Goal: Information Seeking & Learning: Learn about a topic

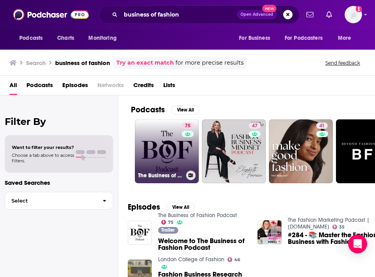
click at [157, 145] on link "75 The Business of Fashion Podcast" at bounding box center [167, 151] width 64 height 64
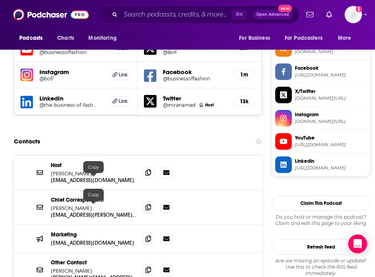
scroll to position [719, 0]
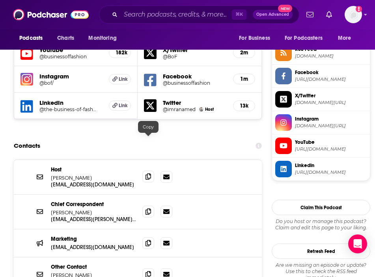
click at [149, 173] on icon at bounding box center [148, 176] width 6 height 6
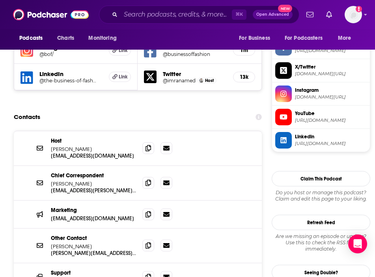
scroll to position [746, 0]
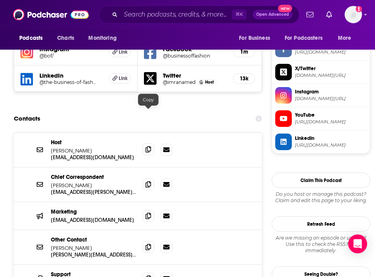
click at [149, 143] on span at bounding box center [148, 149] width 12 height 12
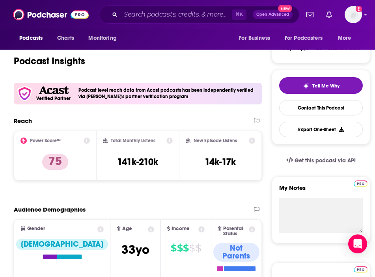
scroll to position [0, 0]
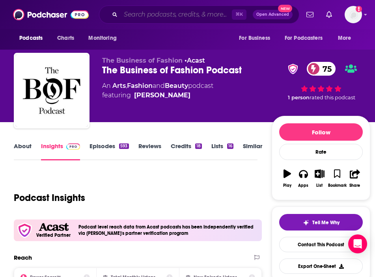
click at [188, 14] on input "Search podcasts, credits, & more..." at bounding box center [176, 14] width 111 height 13
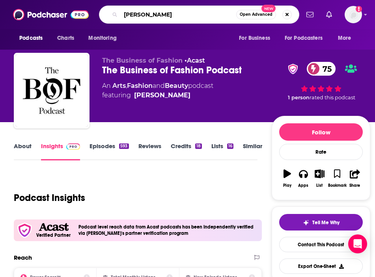
type input "[PERSON_NAME]"
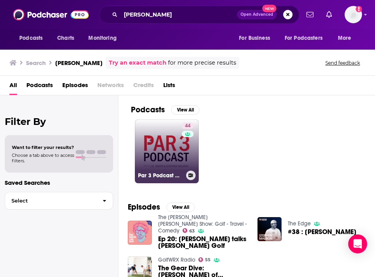
click at [150, 145] on link "44 Par 3 Podcast with [PERSON_NAME] & [PERSON_NAME]" at bounding box center [167, 151] width 64 height 64
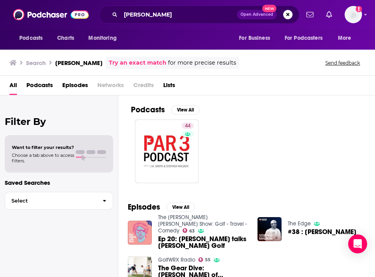
click at [76, 65] on h3 "[PERSON_NAME]" at bounding box center [78, 62] width 47 height 7
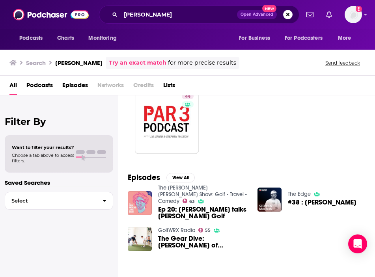
scroll to position [30, 0]
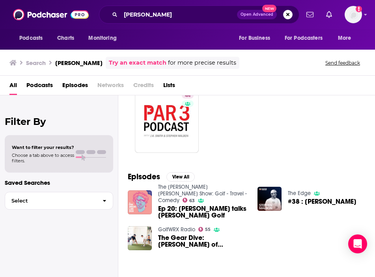
click at [281, 192] on div "The Edge #38 : [PERSON_NAME]" at bounding box center [317, 198] width 120 height 24
click at [291, 193] on link "The Edge" at bounding box center [299, 193] width 23 height 7
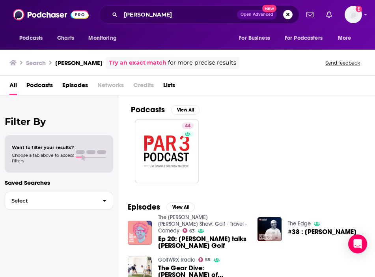
click at [175, 257] on link "GolfWRX Radio" at bounding box center [176, 260] width 37 height 7
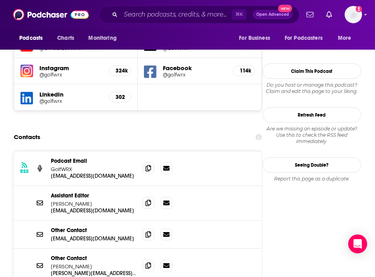
scroll to position [705, 0]
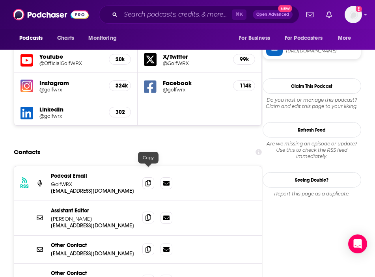
click at [146, 214] on icon at bounding box center [148, 217] width 6 height 6
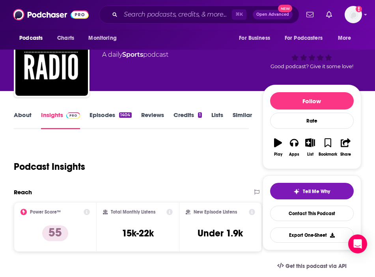
scroll to position [0, 0]
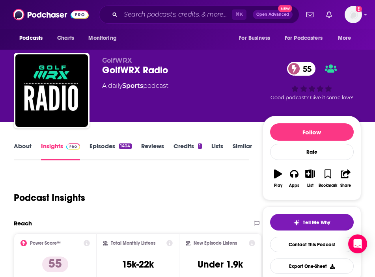
click at [22, 143] on link "About" at bounding box center [23, 151] width 18 height 18
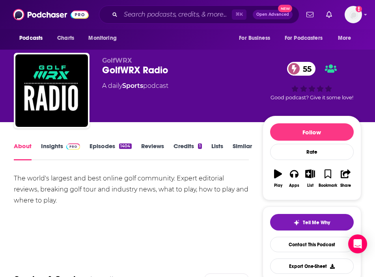
click at [53, 146] on link "Insights" at bounding box center [60, 151] width 39 height 18
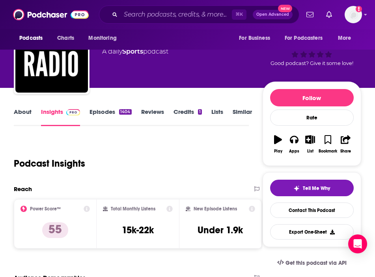
scroll to position [41, 0]
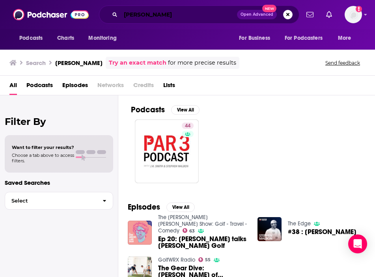
click at [131, 17] on input "[PERSON_NAME]" at bounding box center [179, 14] width 116 height 13
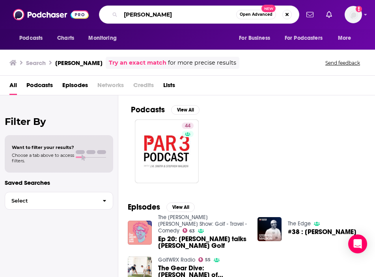
click at [131, 17] on input "[PERSON_NAME]" at bounding box center [178, 14] width 115 height 13
type input "[PERSON_NAME]"
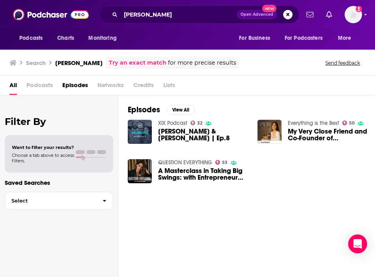
click at [166, 120] on link "XIX Podcast" at bounding box center [172, 123] width 29 height 7
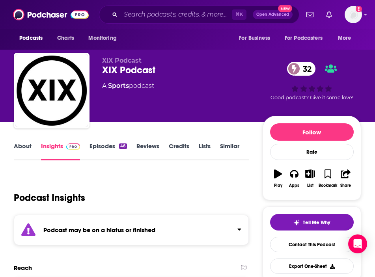
click at [24, 154] on link "About" at bounding box center [23, 151] width 18 height 18
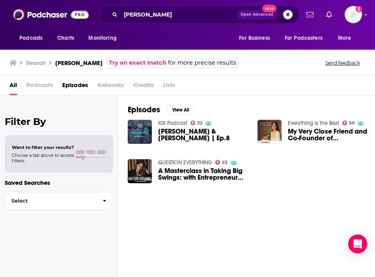
click at [141, 86] on span "Credits" at bounding box center [143, 87] width 20 height 16
click at [138, 164] on img "A Masterclass in Taking Big Swings: with Entrepreneur Erica Malbon (Malbon Golf)" at bounding box center [140, 171] width 24 height 24
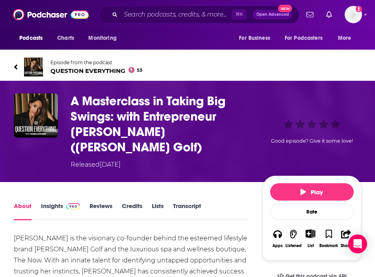
click at [86, 68] on span "QUESTION EVERYTHING 53" at bounding box center [96, 70] width 92 height 7
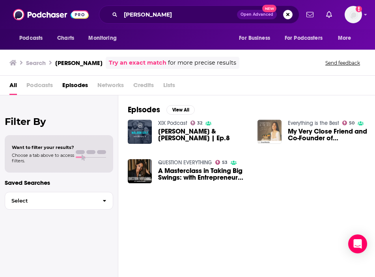
click at [269, 135] on img "My Very Close Friend and Co-Founder of Malbon Golf - Erica Malbon" at bounding box center [269, 132] width 24 height 24
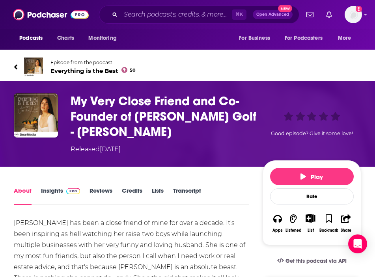
click at [72, 72] on span "Everything is the Best 50" at bounding box center [92, 70] width 85 height 7
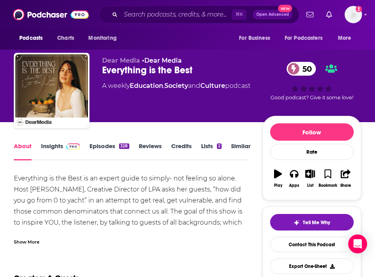
click at [24, 243] on div "Show More" at bounding box center [27, 241] width 26 height 7
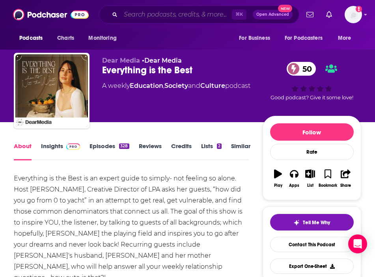
click at [173, 17] on input "Search podcasts, credits, & more..." at bounding box center [176, 14] width 111 height 13
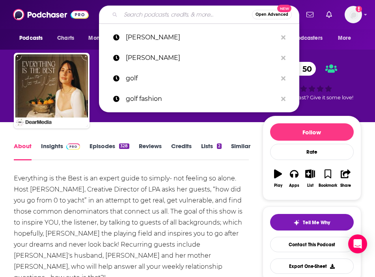
paste input "[DATE], Explained"
type input "[DATE], Explained"
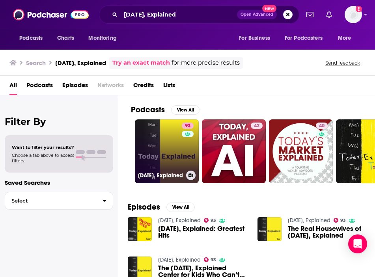
click at [156, 130] on link "93 [DATE], Explained" at bounding box center [167, 151] width 64 height 64
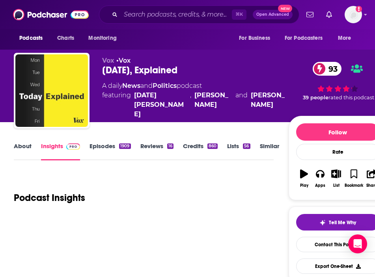
click at [27, 146] on link "About" at bounding box center [23, 151] width 18 height 18
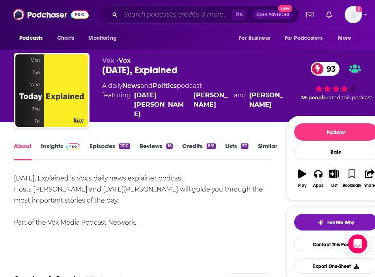
click at [155, 13] on input "Search podcasts, credits, & more..." at bounding box center [176, 14] width 111 height 13
paste input "Beyond Retail"
type input "Beyond Retail"
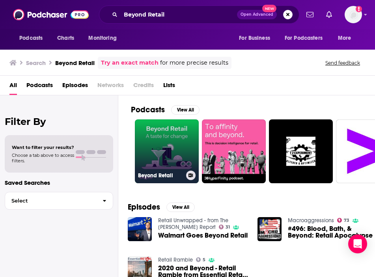
click at [180, 145] on link "Beyond Retail" at bounding box center [167, 151] width 64 height 64
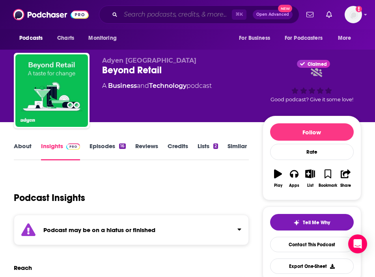
click at [148, 15] on input "Search podcasts, credits, & more..." at bounding box center [176, 14] width 111 height 13
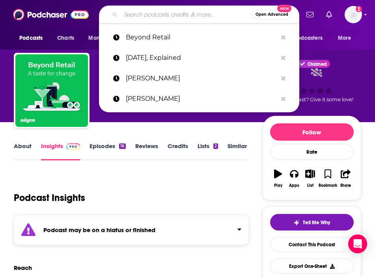
paste input "The Voice of Retail"
type input "The Voice of Retail"
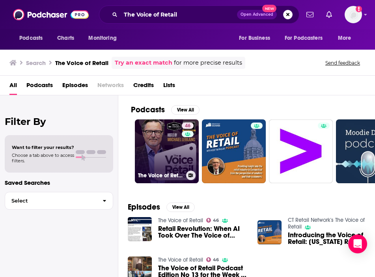
click at [187, 145] on div "46" at bounding box center [189, 147] width 14 height 48
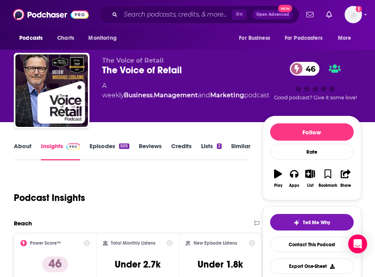
click at [22, 155] on link "About" at bounding box center [23, 151] width 18 height 18
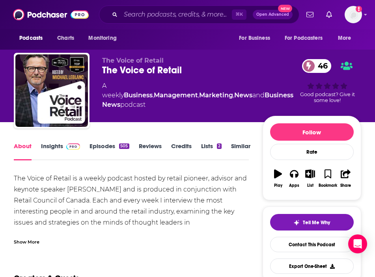
click at [32, 238] on div "Show More" at bounding box center [27, 241] width 26 height 7
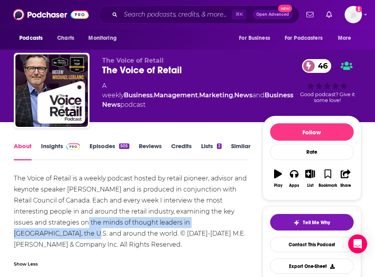
drag, startPoint x: 30, startPoint y: 233, endPoint x: 73, endPoint y: 214, distance: 47.7
click at [73, 214] on div "The Voice of Retail is a weekly podcast hosted by retail pioneer, advisor and k…" at bounding box center [131, 211] width 234 height 77
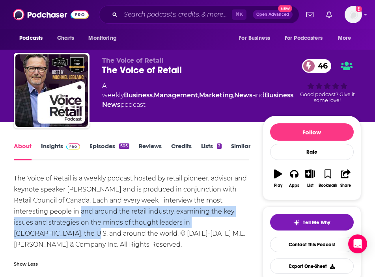
click at [54, 143] on link "Insights" at bounding box center [60, 151] width 39 height 18
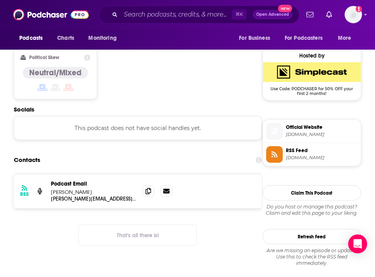
scroll to position [628, 0]
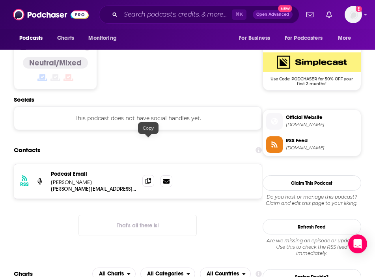
click at [146, 175] on span at bounding box center [148, 181] width 12 height 12
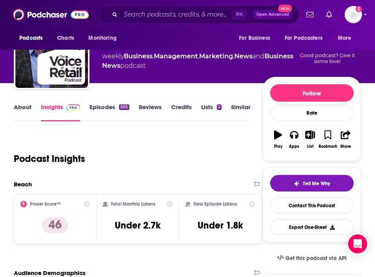
scroll to position [0, 0]
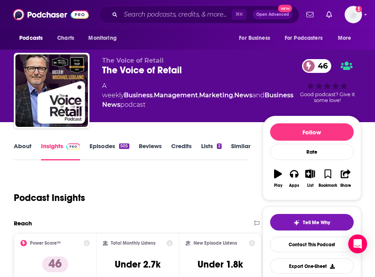
click at [23, 144] on link "About" at bounding box center [23, 151] width 18 height 18
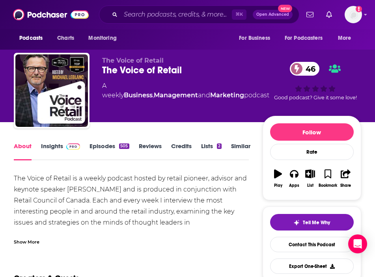
click at [160, 5] on div "Podcasts Charts Monitoring ⌘ K Open Advanced New For Business For Podcasters Mo…" at bounding box center [187, 14] width 375 height 29
click at [157, 14] on input "Search podcasts, credits, & more..." at bounding box center [176, 14] width 111 height 13
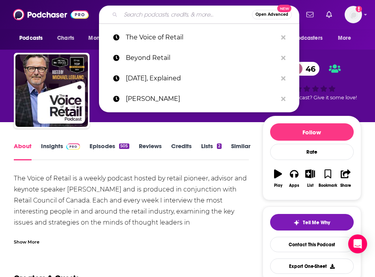
paste input "Retail Insider Podcast"
type input "Retail Insider Podcast"
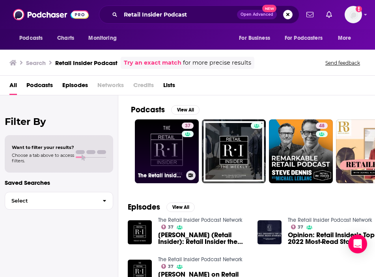
click at [170, 170] on link "37 The Retail Insider Podcast Network" at bounding box center [167, 151] width 64 height 64
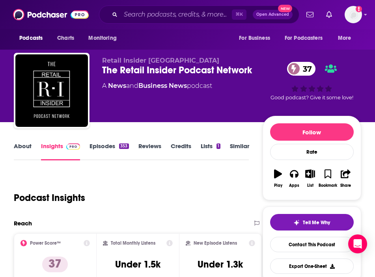
click at [33, 141] on div "About Insights Episodes 353 Reviews Credits Lists 1 Similar" at bounding box center [131, 150] width 234 height 19
click at [21, 152] on link "About" at bounding box center [23, 151] width 18 height 18
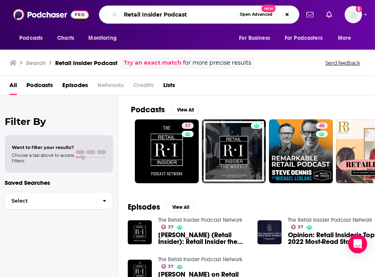
click at [190, 18] on input "Retail Insider Podcast" at bounding box center [178, 14] width 115 height 13
paste input "Tell me Something good about retail"
drag, startPoint x: 204, startPoint y: 13, endPoint x: 86, endPoint y: 12, distance: 117.4
click at [86, 12] on div "Podcasts Charts Monitoring Retail Insider Podcast Open Advanced New For Busines…" at bounding box center [187, 14] width 375 height 29
type input "Tell me Something good about retail"
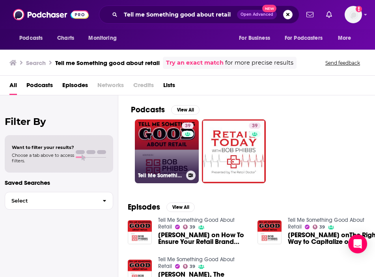
click at [168, 144] on link "39 Tell Me Something Good About Retail" at bounding box center [167, 151] width 64 height 64
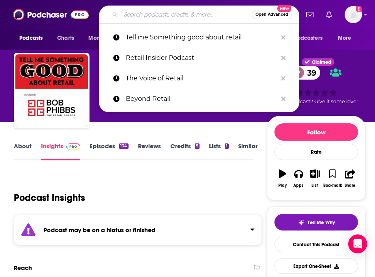
click at [170, 11] on input "Search podcasts, credits, & more..." at bounding box center [186, 14] width 131 height 13
paste input "Retail Leader Trend Talk Podcast"
type input "Retail Leader Trend Talk Podcast"
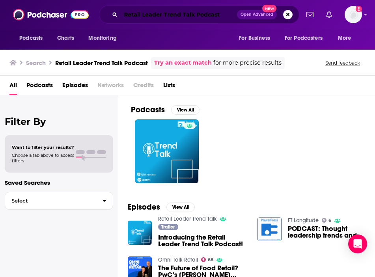
click at [224, 15] on input "Retail Leader Trend Talk Podcast" at bounding box center [179, 14] width 116 height 13
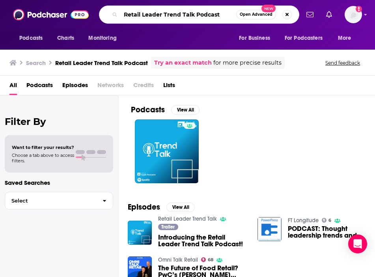
paste input "[PERSON_NAME] Retail"
drag, startPoint x: 224, startPoint y: 15, endPoint x: 124, endPoint y: 9, distance: 99.9
click at [123, 9] on input "Rethink Retail" at bounding box center [178, 14] width 115 height 13
type input "Rethink Retail"
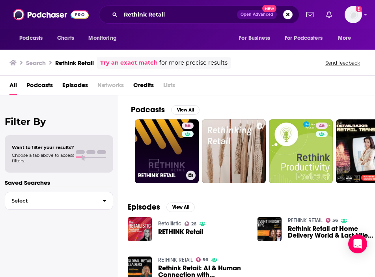
click at [162, 147] on link "56 RETHINK RETAIL" at bounding box center [167, 151] width 64 height 64
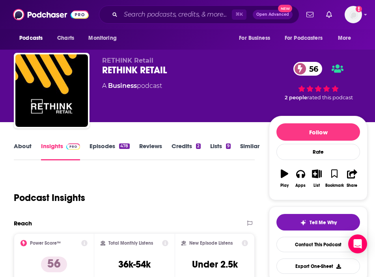
click at [23, 148] on link "About" at bounding box center [23, 151] width 18 height 18
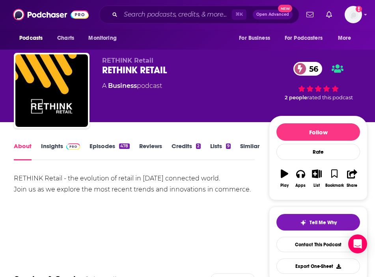
click at [68, 151] on link "Insights" at bounding box center [60, 151] width 39 height 18
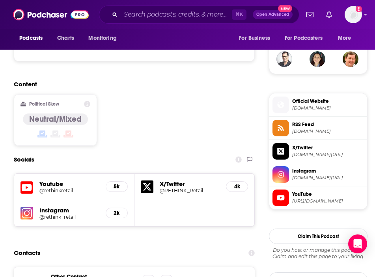
scroll to position [588, 0]
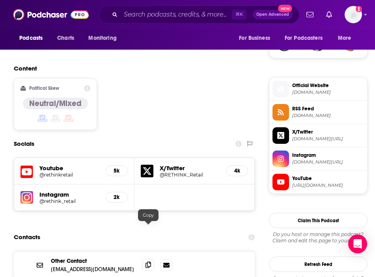
click at [147, 262] on icon at bounding box center [148, 265] width 6 height 6
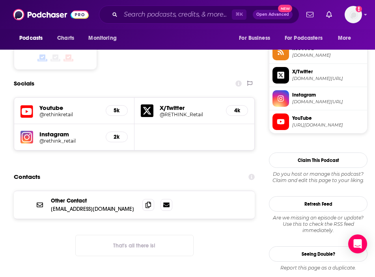
scroll to position [650, 0]
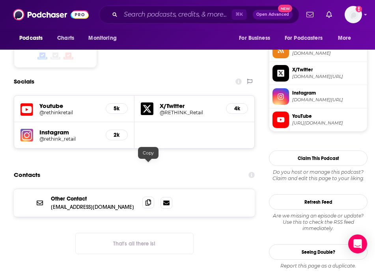
click at [150, 199] on icon at bounding box center [148, 202] width 6 height 6
click at [186, 15] on input "Search podcasts, credits, & more..." at bounding box center [176, 14] width 111 height 13
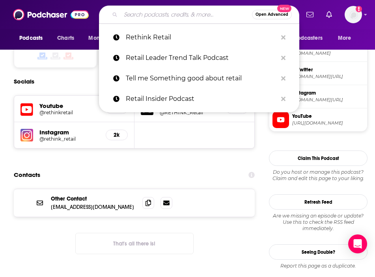
paste input "Total Retail Talks Podcast"
type input "Total Retail Talks Podcast"
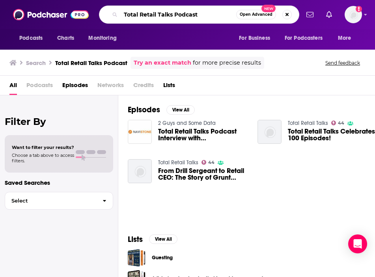
drag, startPoint x: 206, startPoint y: 15, endPoint x: 47, endPoint y: 12, distance: 158.9
click at [47, 12] on div "Podcasts Charts Monitoring Total Retail Talks Podcast Open Advanced New For Bus…" at bounding box center [187, 14] width 375 height 29
drag, startPoint x: 208, startPoint y: 17, endPoint x: 85, endPoint y: 5, distance: 123.9
click at [85, 5] on div "Podcasts Charts Monitoring Total Retail Talks Podcast Open Advanced New For Bus…" at bounding box center [187, 14] width 375 height 29
paste input "r"
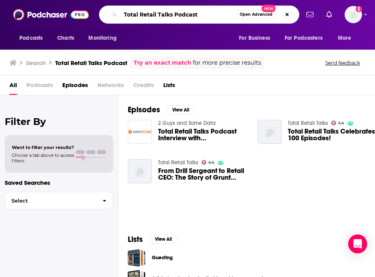
click at [199, 11] on input "Total Retail Talks Podcast" at bounding box center [178, 14] width 115 height 13
drag, startPoint x: 201, startPoint y: 14, endPoint x: 53, endPoint y: 13, distance: 148.2
click at [52, 13] on div "Podcasts Charts Monitoring Total Retail Talks Podcast Open Advanced New For Bus…" at bounding box center [187, 14] width 375 height 29
type input "retail gets real"
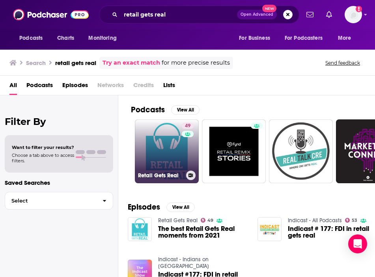
click at [181, 141] on link "49 Retail Gets Real" at bounding box center [167, 151] width 64 height 64
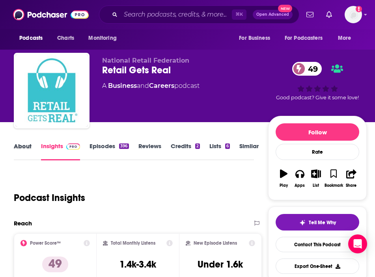
click at [32, 144] on div "About" at bounding box center [27, 151] width 27 height 18
click at [23, 151] on link "About" at bounding box center [23, 151] width 18 height 18
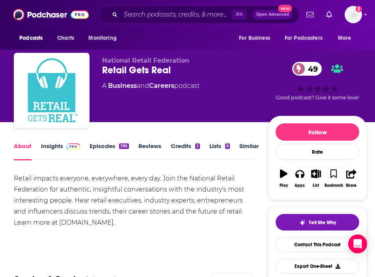
click at [58, 146] on link "Insights" at bounding box center [60, 151] width 39 height 18
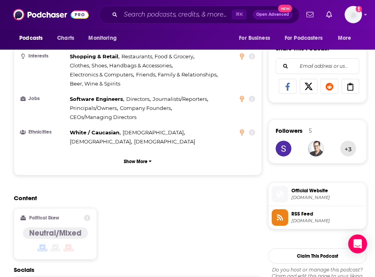
scroll to position [627, 0]
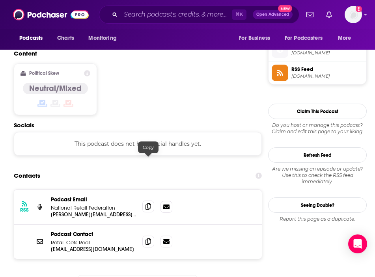
click at [146, 203] on icon at bounding box center [148, 206] width 6 height 6
click at [142, 12] on input "Search podcasts, credits, & more..." at bounding box center [176, 14] width 111 height 13
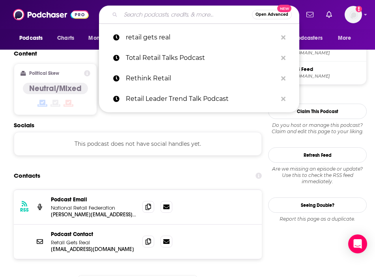
paste input "Retail Exchange"
type input "Retail Exchange"
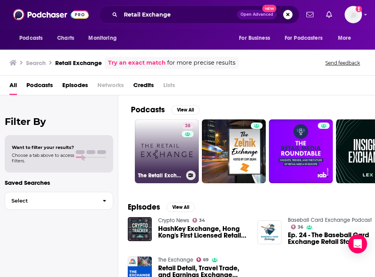
click at [167, 143] on link "38 The Retail Exchange" at bounding box center [167, 151] width 64 height 64
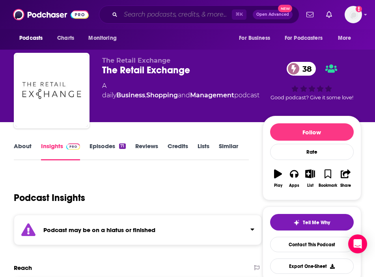
click at [173, 17] on input "Search podcasts, credits, & more..." at bounding box center [176, 14] width 111 height 13
paste input "Blamo!"
type input "Blamo!"
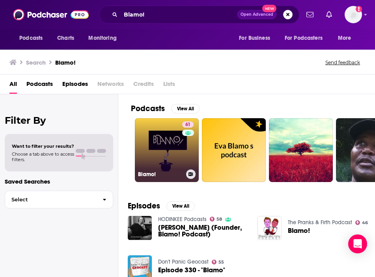
click at [179, 170] on div "Blamo!" at bounding box center [167, 173] width 58 height 9
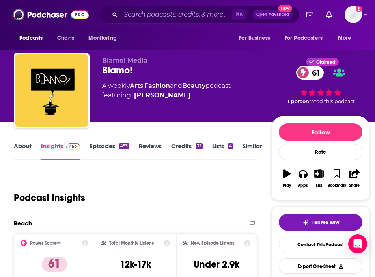
click at [25, 144] on link "About" at bounding box center [23, 151] width 18 height 18
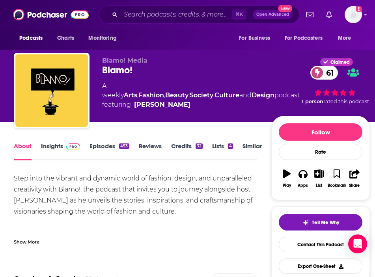
click at [51, 151] on link "Insights" at bounding box center [60, 151] width 39 height 18
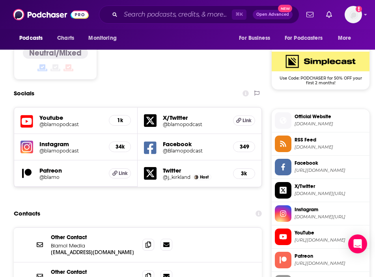
scroll to position [658, 0]
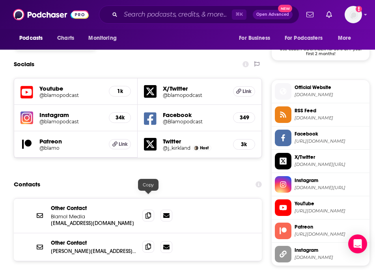
click at [147, 244] on icon at bounding box center [148, 247] width 6 height 6
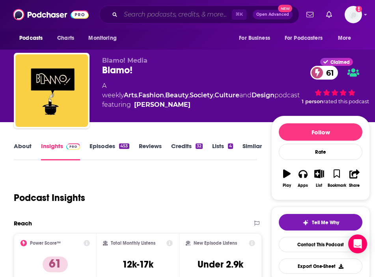
click at [146, 12] on input "Search podcasts, credits, & more..." at bounding box center [176, 14] width 111 height 13
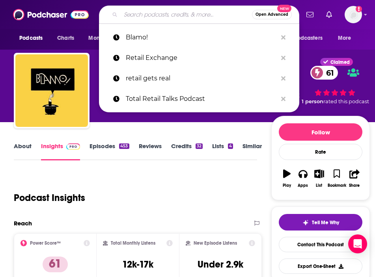
paste input "Gear Patrol"
type input "Gear Patrol"
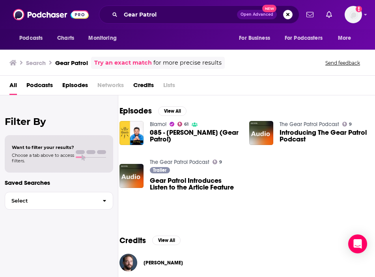
scroll to position [97, 0]
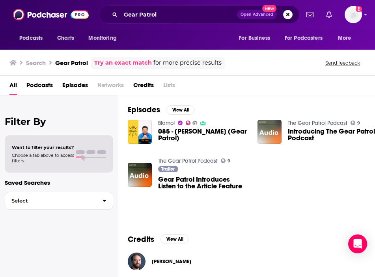
click at [277, 121] on img "Introducing The Gear Patrol Podcast" at bounding box center [269, 132] width 24 height 24
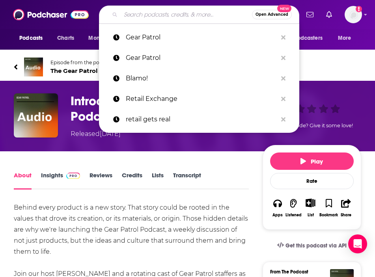
click at [165, 18] on input "Search podcasts, credits, & more..." at bounding box center [186, 14] width 131 height 13
paste input "Beyond the Garment"
type input "Beyond the Garment"
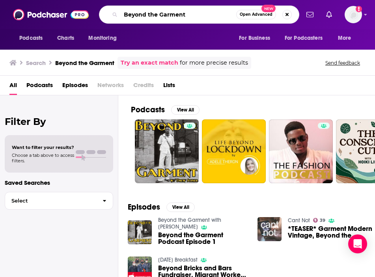
drag, startPoint x: 196, startPoint y: 15, endPoint x: 42, endPoint y: 15, distance: 153.7
click at [42, 15] on div "Podcasts Charts Monitoring Beyond the Garment Open Advanced New For Business Fo…" at bounding box center [187, 14] width 375 height 29
paste input "Making it Up"
type input "Making it Up"
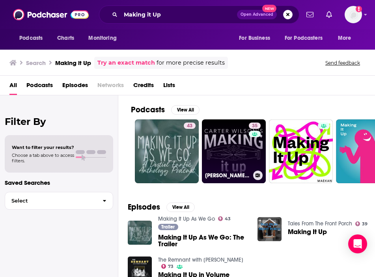
click at [220, 145] on link "35 [PERSON_NAME] Making It Up" at bounding box center [234, 151] width 64 height 64
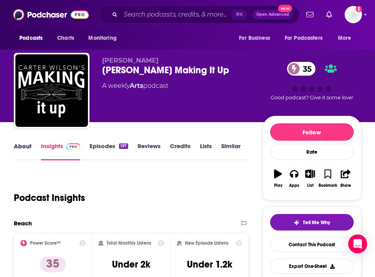
click at [32, 147] on div "About" at bounding box center [27, 151] width 27 height 18
click at [19, 147] on link "About" at bounding box center [23, 151] width 18 height 18
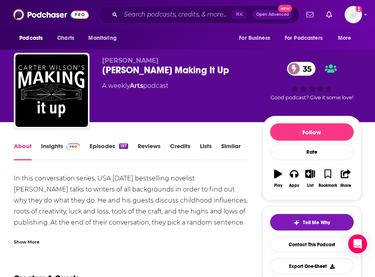
click at [52, 146] on link "Insights" at bounding box center [60, 151] width 39 height 18
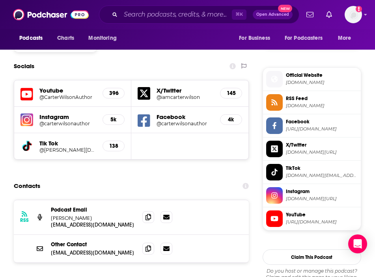
scroll to position [670, 0]
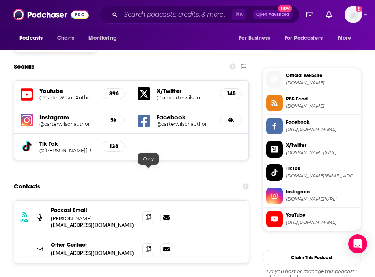
click at [150, 214] on icon at bounding box center [148, 217] width 6 height 6
click at [132, 16] on input "Search podcasts, credits, & more..." at bounding box center [176, 14] width 111 height 13
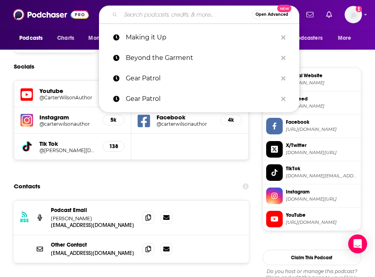
paste input "Wisdom from the Wardrobe"
type input "Wisdom from the Wardrobe"
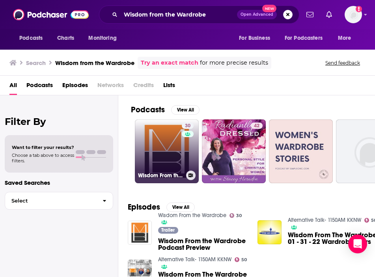
click at [145, 157] on link "30 Wisdom From the Wardrobe" at bounding box center [167, 151] width 64 height 64
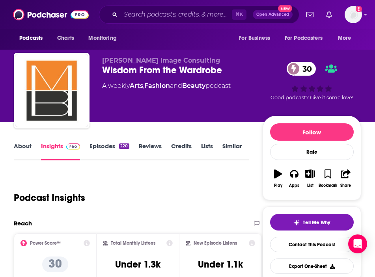
click at [24, 152] on link "About" at bounding box center [23, 151] width 18 height 18
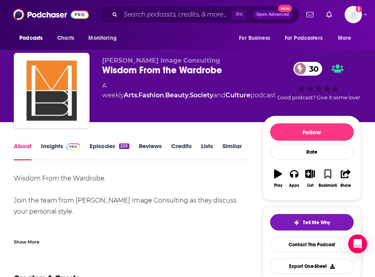
click at [30, 230] on div "Wisdom From the Wardrobe. Join the team from [PERSON_NAME] Image Consulting as …" at bounding box center [131, 209] width 234 height 72
click at [27, 238] on div "Show More" at bounding box center [27, 241] width 26 height 7
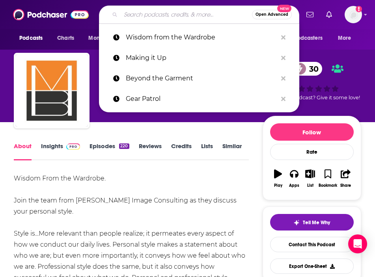
click at [158, 15] on input "Search podcasts, credits, & more..." at bounding box center [186, 14] width 131 height 13
paste input "Menswear Style Podcast"
type input "Menswear Style Podcast"
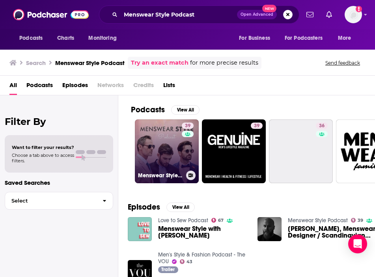
click at [161, 150] on link "39 Menswear Style Podcast" at bounding box center [167, 151] width 64 height 64
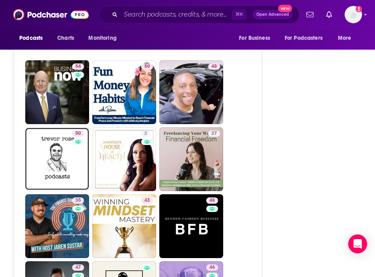
scroll to position [1578, 0]
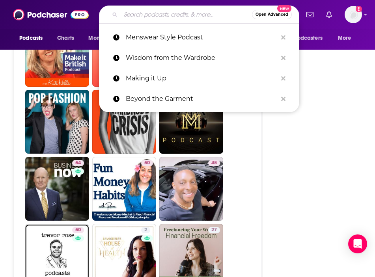
click at [157, 16] on input "Search podcasts, credits, & more..." at bounding box center [186, 14] width 131 height 13
paste input "Style and Direction"
type input "Style and Direction"
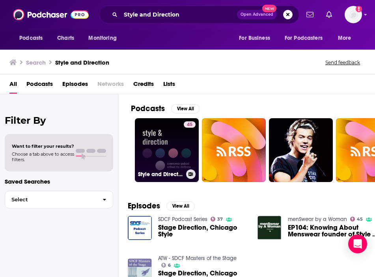
click at [166, 142] on link "45 Style and Direction" at bounding box center [167, 150] width 64 height 64
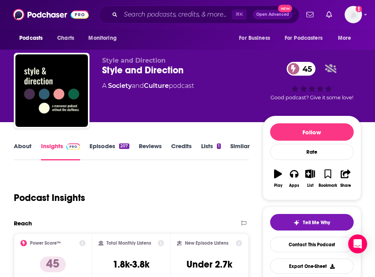
click at [29, 143] on link "About" at bounding box center [23, 151] width 18 height 18
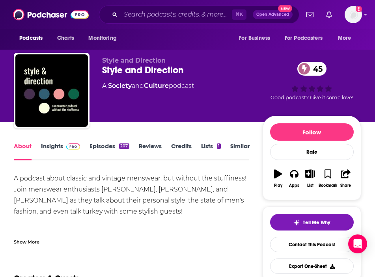
click at [50, 143] on link "Insights" at bounding box center [60, 151] width 39 height 18
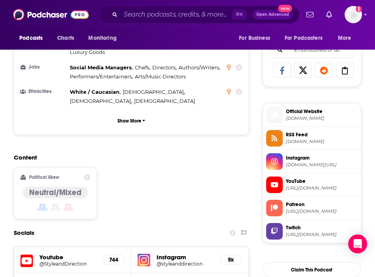
scroll to position [569, 0]
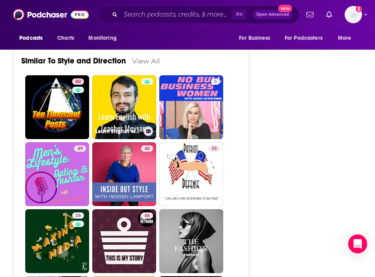
scroll to position [1317, 0]
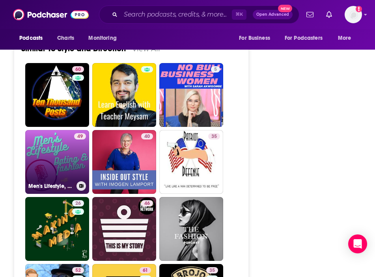
click at [51, 130] on link "49 Men's Lifestyle, Dating & Fashion with [PERSON_NAME]" at bounding box center [57, 162] width 64 height 64
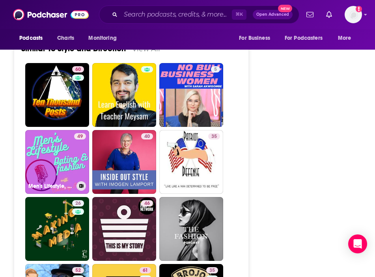
type input "[URL][DOMAIN_NAME]"
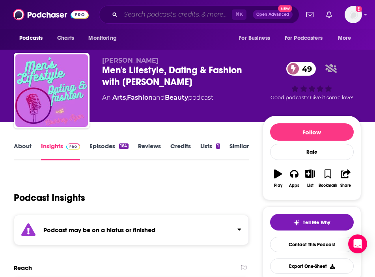
click at [135, 15] on input "Search podcasts, credits, & more..." at bounding box center [176, 14] width 111 height 13
paste input "Vogue: Future of Fashion"
type input "Vogue: Future of Fashion"
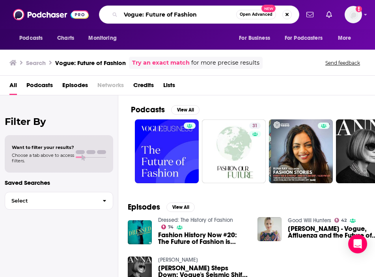
drag, startPoint x: 201, startPoint y: 14, endPoint x: 93, endPoint y: 1, distance: 108.3
click at [92, 1] on div "Podcasts Charts Monitoring Vogue: Future of Fashion Open Advanced New For Busin…" at bounding box center [187, 14] width 375 height 29
type input "y"
type input "the nordy pod"
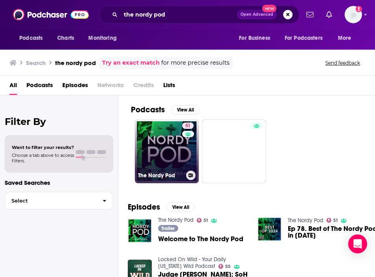
click at [160, 140] on link "51 The Nordy Pod" at bounding box center [167, 151] width 64 height 64
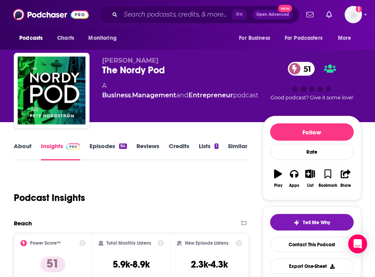
click at [19, 151] on link "About" at bounding box center [23, 151] width 18 height 18
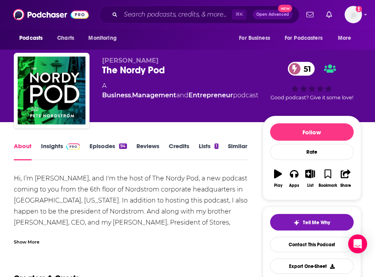
click at [27, 231] on div "Hi, I’m [PERSON_NAME], and I'm the host of The Nordy Pod, a new podcast coming …" at bounding box center [131, 209] width 234 height 72
click at [26, 240] on div "Show More" at bounding box center [27, 241] width 26 height 7
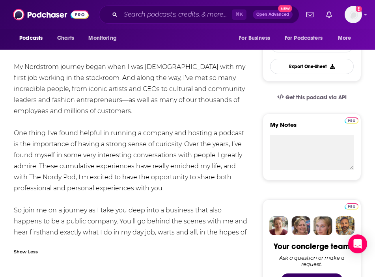
scroll to position [202, 0]
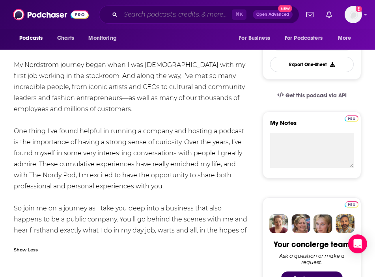
click at [162, 18] on input "Search podcasts, credits, & more..." at bounding box center [176, 14] width 111 height 13
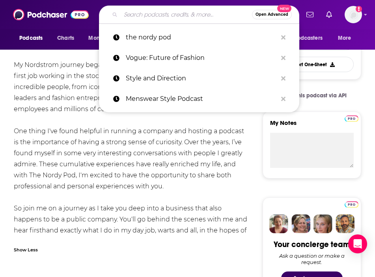
paste input "Beyond Luxury"
type input "Beyond Luxury"
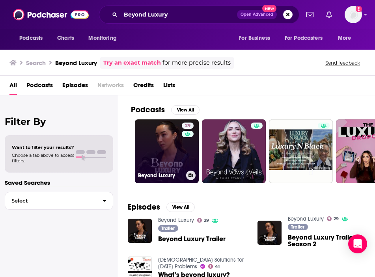
click at [166, 152] on link "29 Beyond Luxury" at bounding box center [167, 151] width 64 height 64
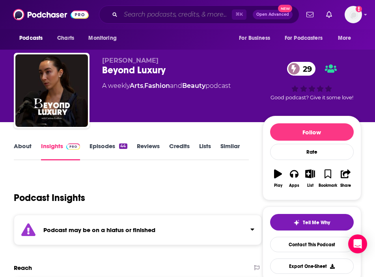
click at [143, 15] on input "Search podcasts, credits, & more..." at bounding box center [176, 14] width 111 height 13
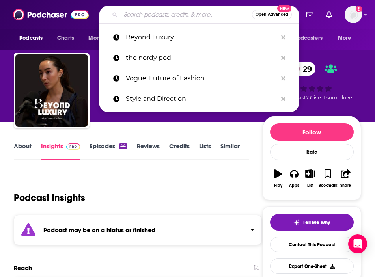
paste input "Beyond Fashion Business"
type input "Beyond Fashion Business"
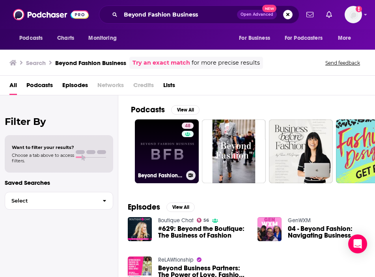
click at [163, 151] on link "48 Beyond Fashion Business" at bounding box center [167, 151] width 64 height 64
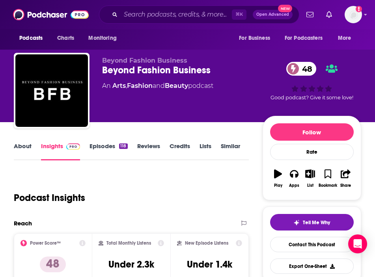
click at [26, 150] on link "About" at bounding box center [23, 151] width 18 height 18
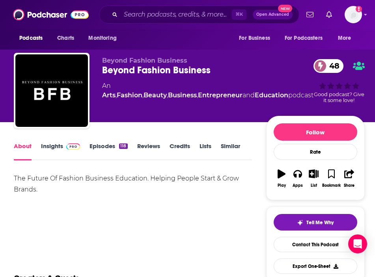
click at [47, 147] on link "Insights" at bounding box center [60, 151] width 39 height 18
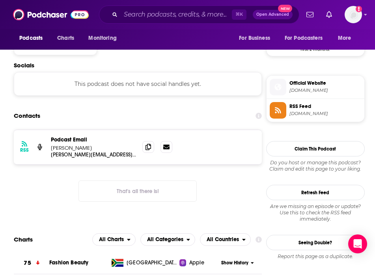
scroll to position [662, 0]
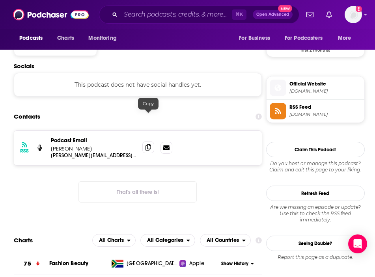
click at [151, 141] on span at bounding box center [148, 147] width 12 height 12
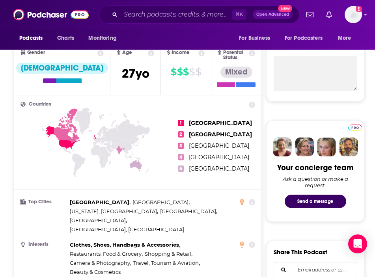
scroll to position [0, 0]
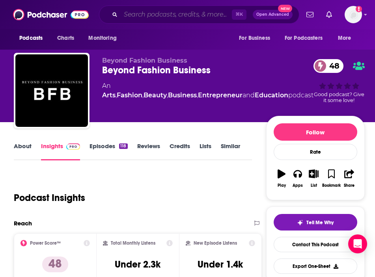
click at [140, 14] on input "Search podcasts, credits, & more..." at bounding box center [176, 14] width 111 height 13
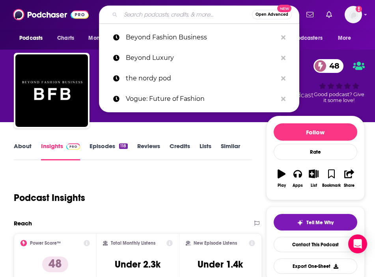
paste input "A Fashion Moment"
type input "A Fashion Moment"
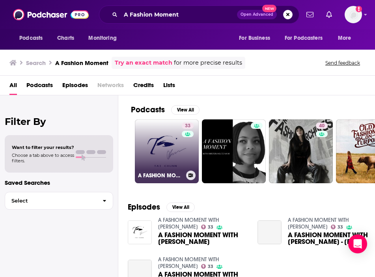
click at [157, 153] on link "33 A FASHION MOMENT WITH [PERSON_NAME]" at bounding box center [167, 151] width 64 height 64
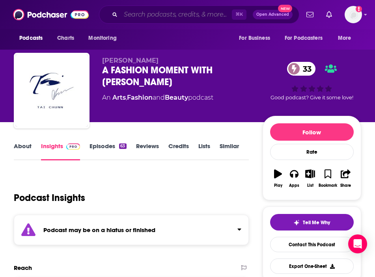
click at [173, 17] on input "Search podcasts, credits, & more..." at bounding box center [176, 14] width 111 height 13
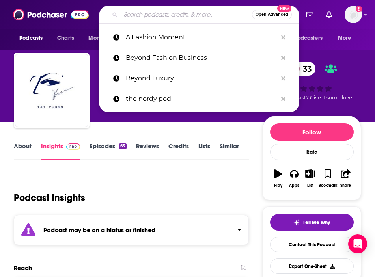
paste input "Drapers Talks"
type input "Drapers Talks"
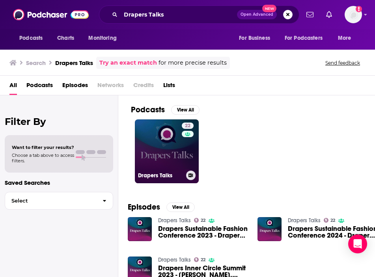
click at [149, 127] on link "22 Drapers Talks" at bounding box center [167, 151] width 64 height 64
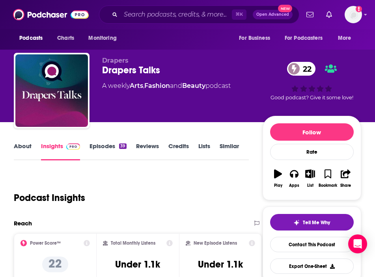
click at [25, 156] on link "About" at bounding box center [23, 151] width 18 height 18
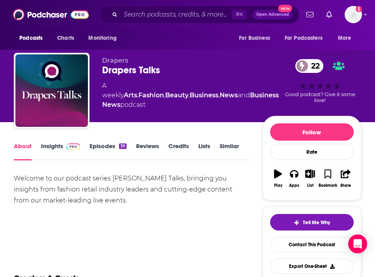
click at [202, 22] on div "⌘ K Open Advanced New" at bounding box center [199, 15] width 200 height 18
click at [190, 17] on input "Search podcasts, credits, & more..." at bounding box center [176, 14] width 111 height 13
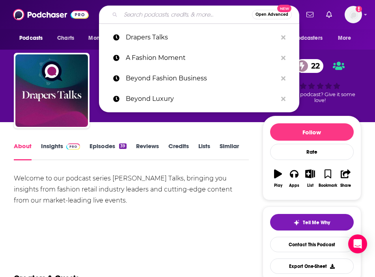
paste input "Apparel Entrepreneurship Podcast"
type input "Apparel Entrepreneurship Podcast"
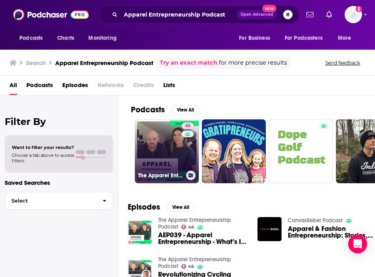
click at [164, 150] on link "46 The Apparel Entrepreneurship Podcast" at bounding box center [167, 151] width 64 height 64
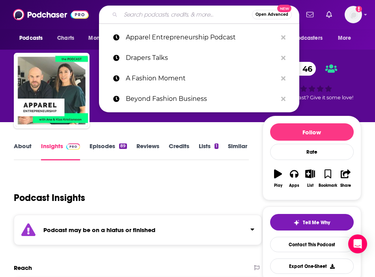
click at [193, 19] on input "Search podcasts, credits, & more..." at bounding box center [186, 14] width 131 height 13
paste input "Fashion Business Mindset"
type input "Fashion Business Mindset"
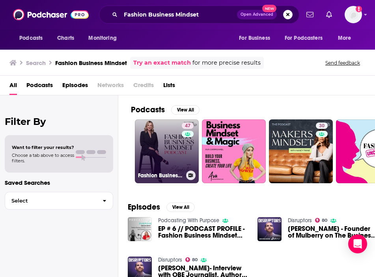
click at [163, 136] on link "47 Fashion Business Mindset" at bounding box center [167, 151] width 64 height 64
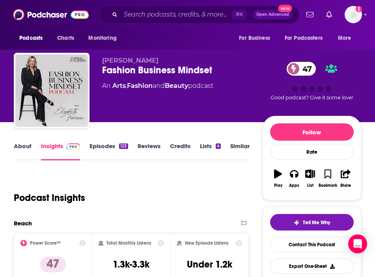
click at [30, 148] on link "About" at bounding box center [23, 151] width 18 height 18
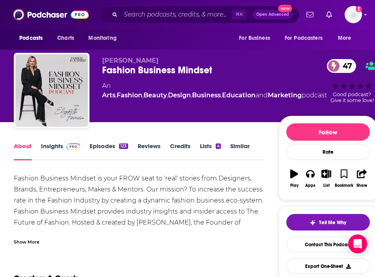
click at [38, 228] on div "Fashion Business Mindset is your FROW seat to 'real' stories from Designers, Br…" at bounding box center [139, 217] width 250 height 88
click at [16, 242] on div "Show More" at bounding box center [27, 241] width 26 height 7
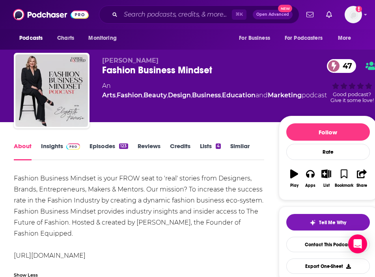
click at [55, 144] on link "Insights" at bounding box center [60, 151] width 39 height 18
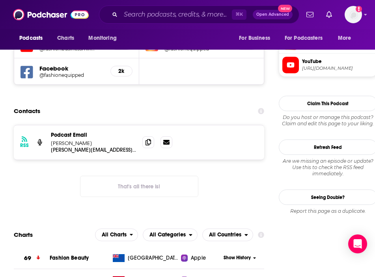
scroll to position [703, 0]
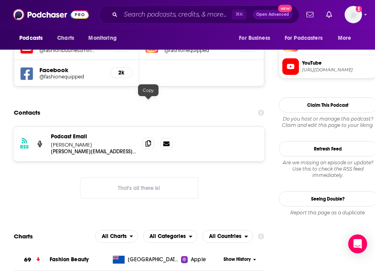
click at [148, 140] on icon at bounding box center [148, 143] width 6 height 6
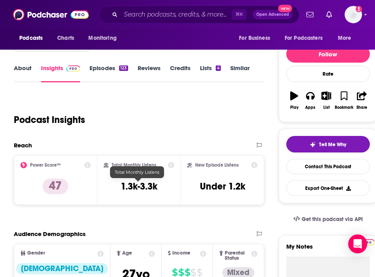
scroll to position [0, 0]
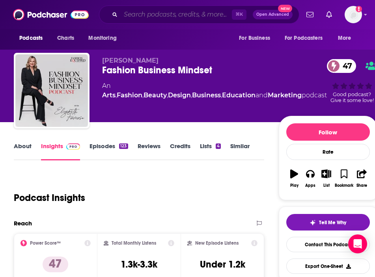
click at [159, 14] on input "Search podcasts, credits, & more..." at bounding box center [176, 14] width 111 height 13
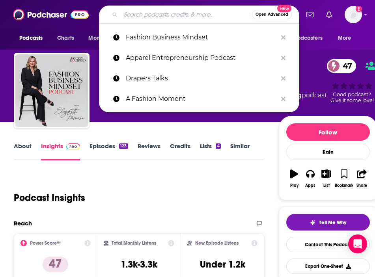
paste input "The Business of Style"
type input "The Business of Style"
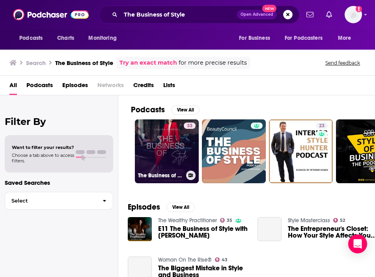
click at [164, 160] on link "33 The Business of Style" at bounding box center [167, 151] width 64 height 64
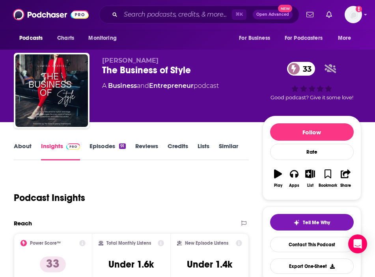
click at [26, 147] on link "About" at bounding box center [23, 151] width 18 height 18
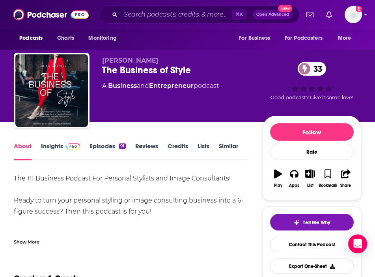
click at [18, 240] on div "Show More" at bounding box center [27, 241] width 26 height 7
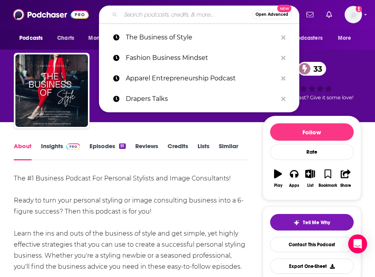
click at [167, 16] on input "Search podcasts, credits, & more..." at bounding box center [186, 14] width 131 height 13
paste input "Fashion Host Podcast"
type input "Fashion Host Podcast"
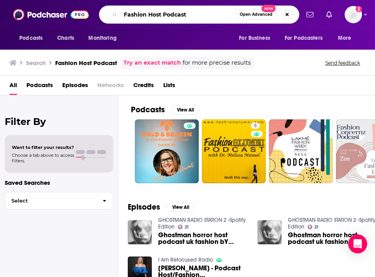
drag, startPoint x: 203, startPoint y: 17, endPoint x: 56, endPoint y: 16, distance: 147.4
click at [56, 16] on div "Podcasts Charts Monitoring Fashion Host Podcast Open Advanced New For Business …" at bounding box center [187, 14] width 375 height 29
paste input "Throwing Fits"
type input "Throwing Fits"
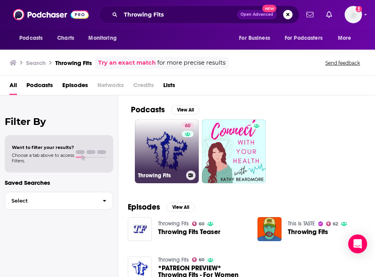
click at [164, 128] on link "60 Throwing Fits" at bounding box center [167, 151] width 64 height 64
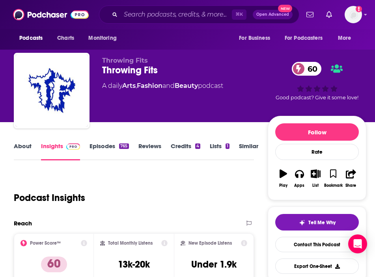
click at [27, 148] on link "About" at bounding box center [23, 151] width 18 height 18
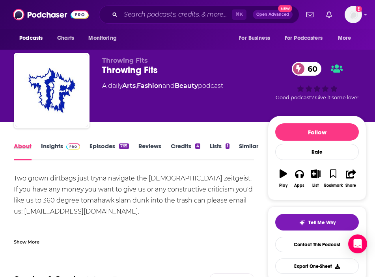
click at [37, 142] on div "About" at bounding box center [27, 151] width 27 height 18
click at [63, 144] on span at bounding box center [71, 145] width 17 height 7
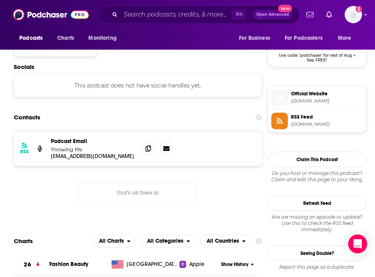
scroll to position [597, 0]
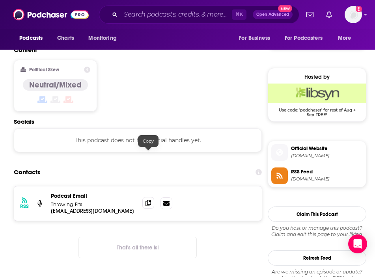
click at [151, 197] on span at bounding box center [148, 203] width 12 height 12
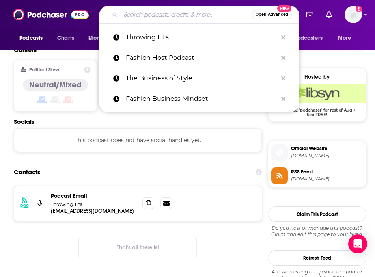
click at [171, 15] on input "Search podcasts, credits, & more..." at bounding box center [186, 14] width 131 height 13
paste input "The Everyday Style School Podcast"
type input "The Everyday Style School Podcast"
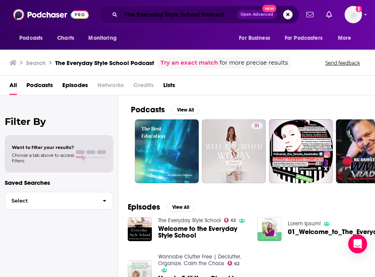
click at [228, 16] on input "The Everyday Style School Podcast" at bounding box center [179, 14] width 116 height 13
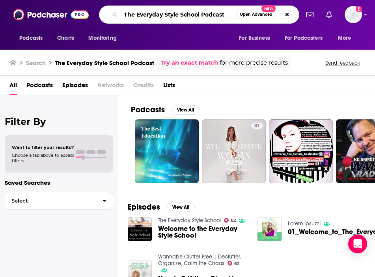
paste input "Clotheshorse"
drag, startPoint x: 227, startPoint y: 15, endPoint x: 72, endPoint y: -4, distance: 156.4
click at [72, 0] on html "Podcasts Charts Monitoring The Everyday Style School Podcast Open Advanced New …" at bounding box center [187, 138] width 375 height 277
type input "Clotheshorse"
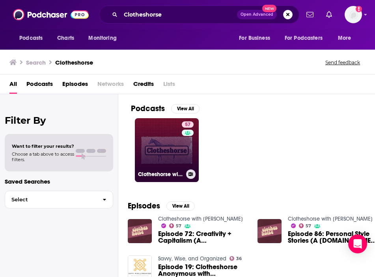
click at [148, 150] on link "57 Clotheshorse with [PERSON_NAME]" at bounding box center [167, 150] width 64 height 64
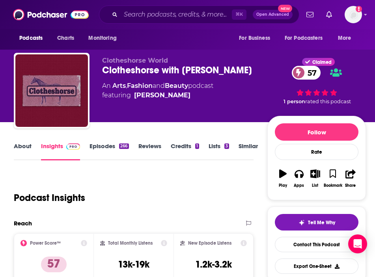
click at [28, 145] on link "About" at bounding box center [23, 151] width 18 height 18
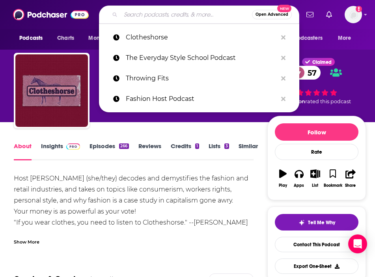
click at [164, 13] on input "Search podcasts, credits, & more..." at bounding box center [186, 14] width 131 height 13
paste input "Dansplaining"
type input "Dansplaining"
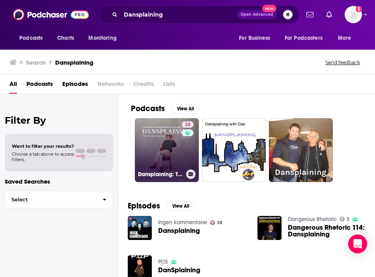
click at [175, 157] on link "38 Dansplaining: The [PERSON_NAME] Podcast" at bounding box center [167, 150] width 64 height 64
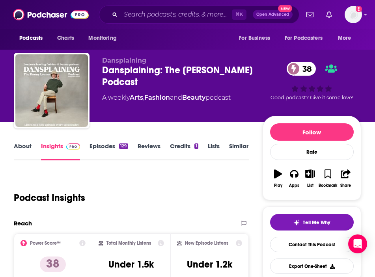
click at [20, 149] on link "About" at bounding box center [23, 151] width 18 height 18
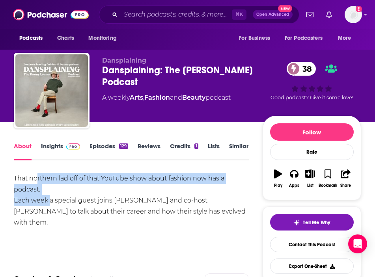
drag, startPoint x: 50, startPoint y: 198, endPoint x: 37, endPoint y: 182, distance: 20.6
click at [37, 182] on div "That northern lad off of that YouTube show about fashion now has a podcast. Eac…" at bounding box center [131, 200] width 234 height 55
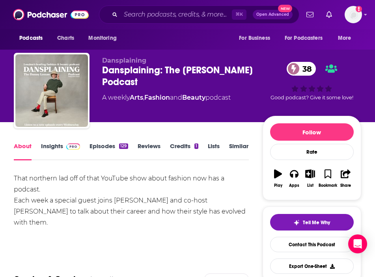
click at [80, 184] on div "That northern lad off of that YouTube show about fashion now has a podcast. Eac…" at bounding box center [131, 200] width 234 height 55
click at [51, 143] on link "Insights" at bounding box center [60, 151] width 39 height 18
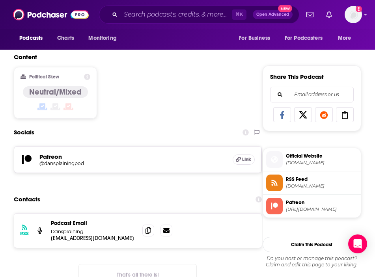
scroll to position [565, 0]
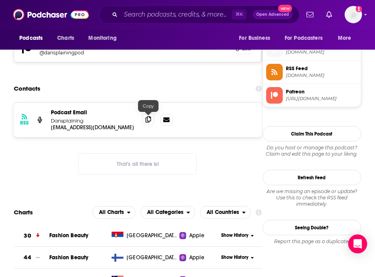
click at [146, 118] on icon at bounding box center [148, 119] width 6 height 6
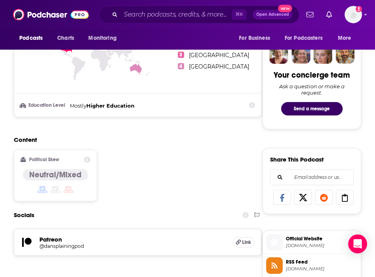
scroll to position [0, 0]
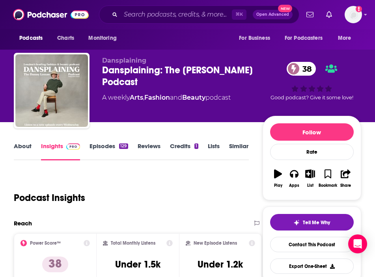
click at [30, 157] on link "About" at bounding box center [23, 151] width 18 height 18
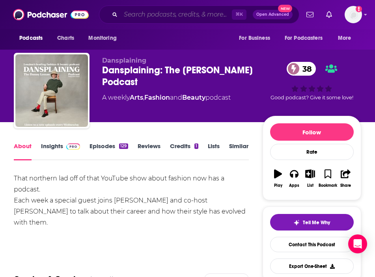
click at [142, 14] on input "Search podcasts, credits, & more..." at bounding box center [176, 14] width 111 height 13
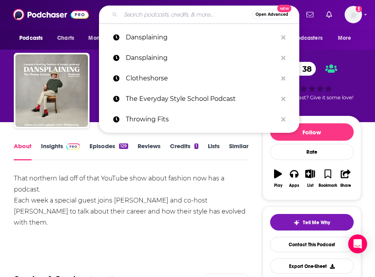
paste input "Garmology"
type input "Garmology"
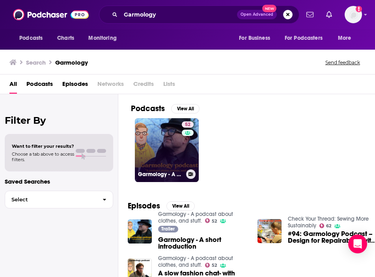
click at [162, 132] on link "52 Garmology - A podcast about clothes, and stuff." at bounding box center [167, 150] width 64 height 64
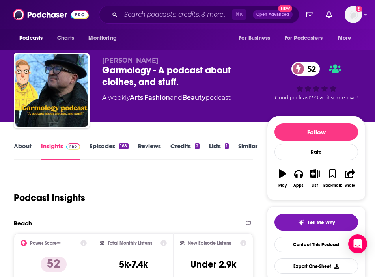
click at [24, 153] on link "About" at bounding box center [23, 151] width 18 height 18
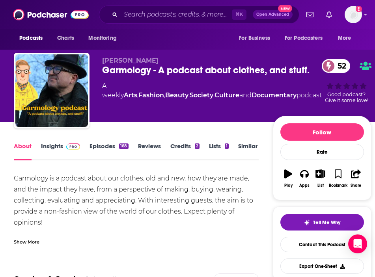
click at [25, 241] on div "Show More" at bounding box center [27, 241] width 26 height 7
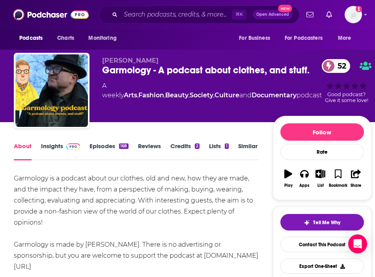
click at [51, 149] on link "Insights" at bounding box center [60, 151] width 39 height 18
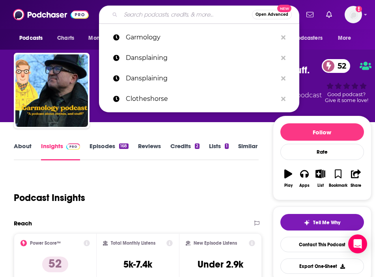
click at [138, 10] on input "Search podcasts, credits, & more..." at bounding box center [186, 14] width 131 height 13
paste input "Customer Service by Canoe Club"
type input "Customer Service by Canoe Club"
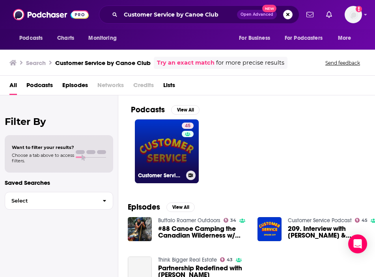
click at [156, 132] on link "45 Customer Service Podcast" at bounding box center [167, 151] width 64 height 64
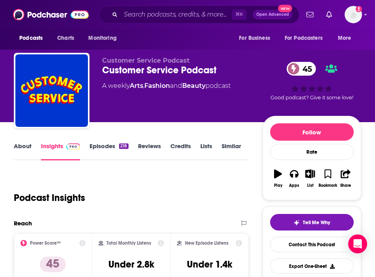
click at [20, 148] on link "About" at bounding box center [23, 151] width 18 height 18
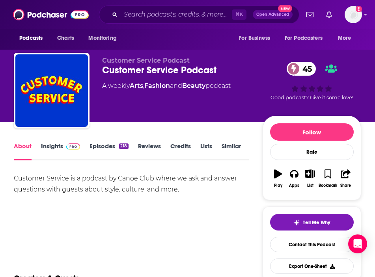
click at [46, 143] on link "Insights" at bounding box center [60, 151] width 39 height 18
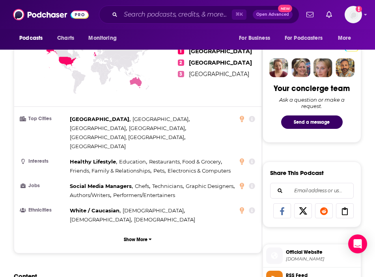
scroll to position [586, 0]
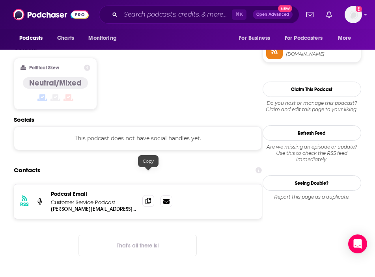
click at [144, 195] on span at bounding box center [148, 201] width 12 height 12
click at [157, 14] on input "Search podcasts, credits, & more..." at bounding box center [176, 14] width 111 height 13
paste input "Founders of Fashion Podcast (Luxerie)"
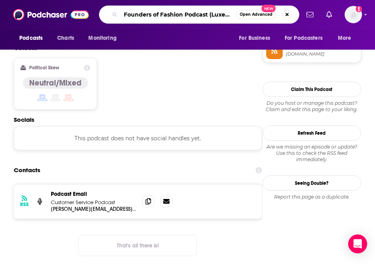
scroll to position [0, 2]
click at [224, 15] on input "Founders of Fashion Podcast (Luxerie)" at bounding box center [178, 14] width 115 height 13
type input "Founders of Fashion Podcast"
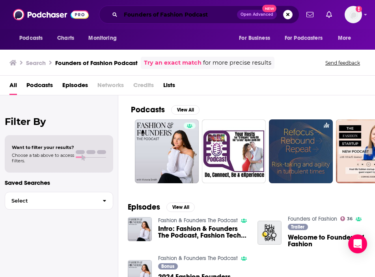
click at [206, 12] on input "Founders of Fashion Podcast" at bounding box center [179, 14] width 116 height 13
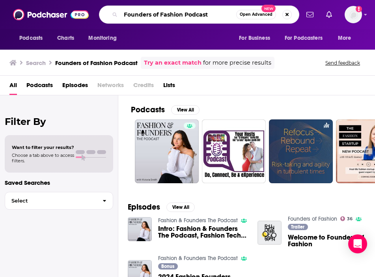
drag, startPoint x: 216, startPoint y: 13, endPoint x: 65, endPoint y: 10, distance: 150.6
click at [65, 10] on div "Podcasts Charts Monitoring Founders of Fashion Podcast Open Advanced New For Bu…" at bounding box center [187, 14] width 375 height 29
paste input "Omni Talk Retail"
type input "Omni Talk Retail"
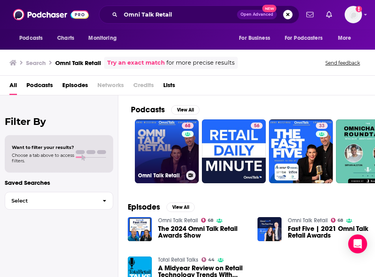
click at [171, 152] on link "68 Omni Talk Retail" at bounding box center [167, 151] width 64 height 64
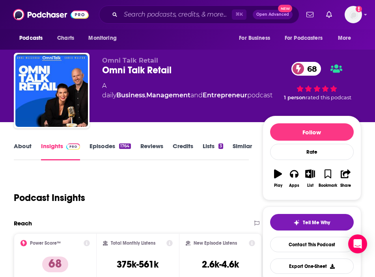
click at [27, 153] on link "About" at bounding box center [23, 151] width 18 height 18
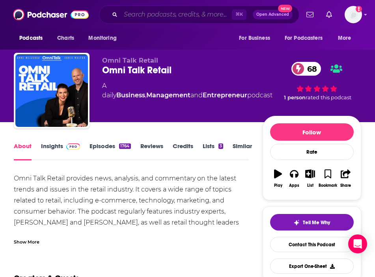
click at [175, 17] on input "Search podcasts, credits, & more..." at bounding box center [176, 14] width 111 height 13
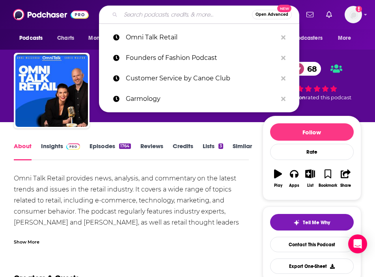
paste input "The [PERSON_NAME] & [PERSON_NAME] Show"
type input "The [PERSON_NAME] & [PERSON_NAME] Show"
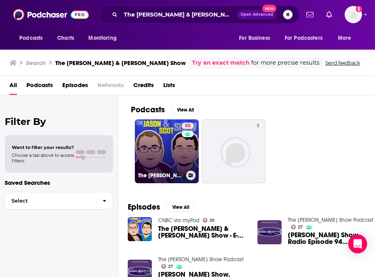
click at [156, 133] on link "55 The [PERSON_NAME] & [PERSON_NAME] Show - E-Commerce And Retail News" at bounding box center [167, 151] width 64 height 64
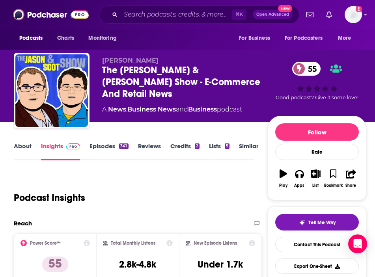
click at [30, 145] on link "About" at bounding box center [23, 151] width 18 height 18
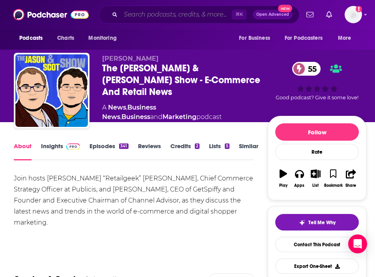
click at [170, 13] on input "Search podcasts, credits, & more..." at bounding box center [176, 14] width 111 height 13
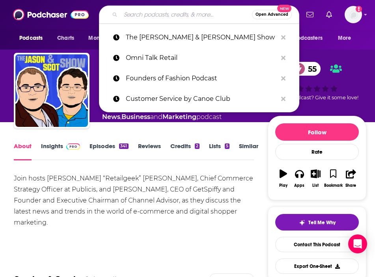
paste input "Bringing Business To Retail"
type input "Bringing Business To Retail"
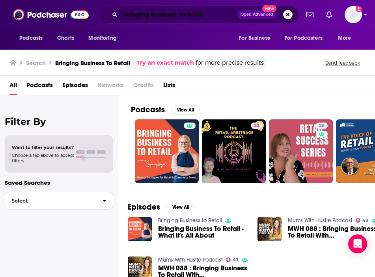
click at [207, 15] on input "Bringing Business To Retail" at bounding box center [179, 14] width 116 height 13
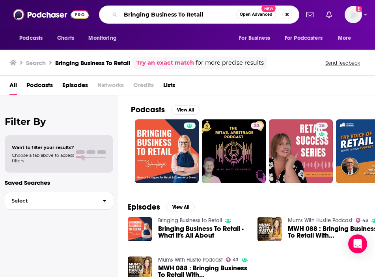
drag, startPoint x: 211, startPoint y: 16, endPoint x: 76, endPoint y: 14, distance: 134.4
click at [76, 14] on div "Podcasts Charts Monitoring Bringing Business To Retail Open Advanced New For Bu…" at bounding box center [187, 14] width 375 height 29
paste input "The Clopen Effect"
type input "The Clopen Effect"
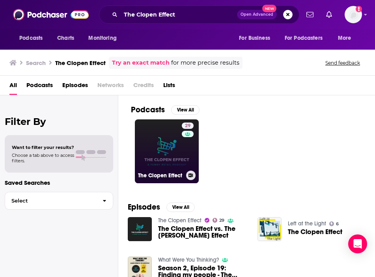
click at [145, 145] on link "29 The Clopen Effect" at bounding box center [167, 151] width 64 height 64
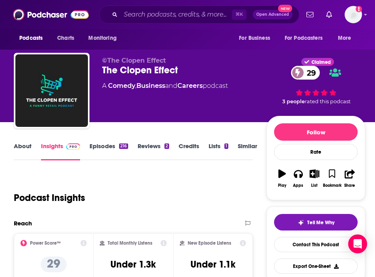
click at [24, 146] on link "About" at bounding box center [23, 151] width 18 height 18
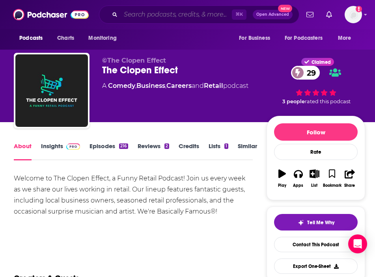
click at [182, 15] on input "Search podcasts, credits, & more..." at bounding box center [176, 14] width 111 height 13
paste input "The Modern Customer"
type input "The Modern Customer"
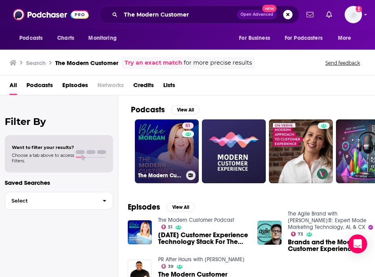
click at [156, 160] on link "51 The Modern Customer Podcast" at bounding box center [167, 151] width 64 height 64
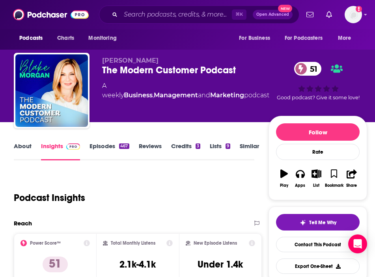
click at [28, 147] on link "About" at bounding box center [23, 151] width 18 height 18
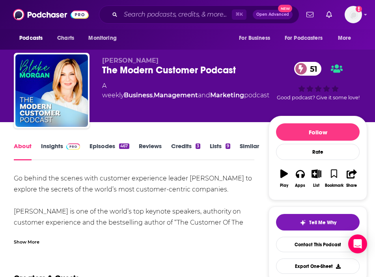
click at [23, 239] on div "Show More" at bounding box center [27, 241] width 26 height 7
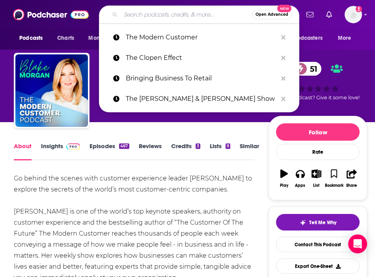
click at [176, 9] on input "Search podcasts, credits, & more..." at bounding box center [186, 14] width 131 height 13
paste input "The CPG Guys"
type input "The CPG Guys"
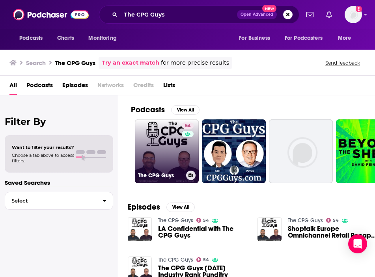
click at [154, 164] on link "54 The CPG Guys" at bounding box center [167, 151] width 64 height 64
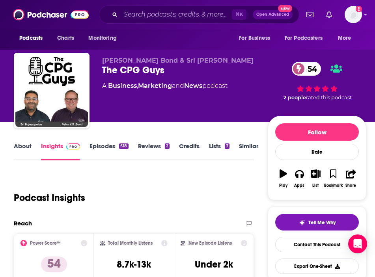
click at [27, 141] on div "About Insights Episodes 518 Reviews 2 Credits Lists 3 Similar" at bounding box center [134, 150] width 240 height 19
click at [24, 147] on link "About" at bounding box center [23, 151] width 18 height 18
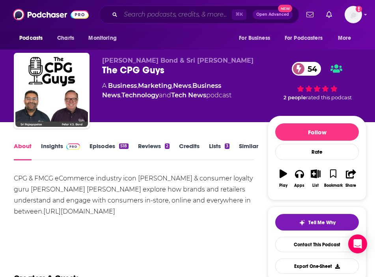
click at [174, 17] on input "Search podcasts, credits, & more..." at bounding box center [176, 14] width 111 height 13
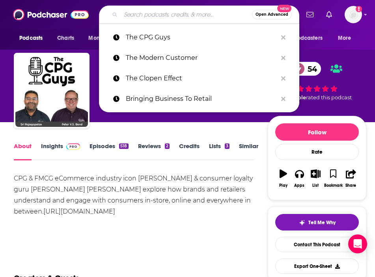
paste input "Rooted in Retail"
type input "Rooted in Retail"
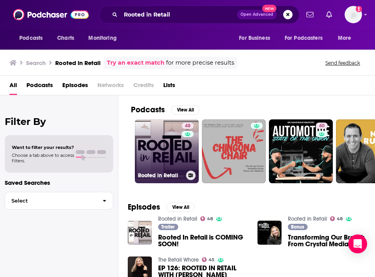
click at [172, 154] on link "48 Rooted in Retail" at bounding box center [167, 151] width 64 height 64
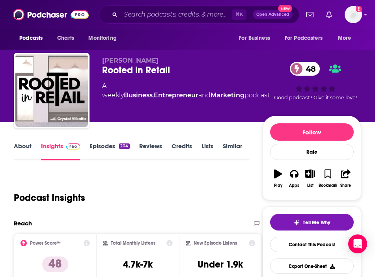
click at [25, 151] on link "About" at bounding box center [23, 151] width 18 height 18
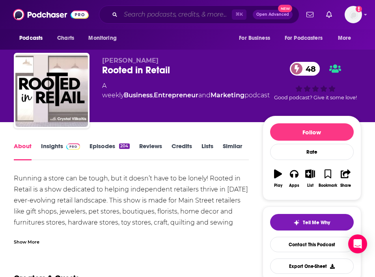
click at [199, 15] on input "Search podcasts, credits, & more..." at bounding box center [176, 14] width 111 height 13
paste input "Total Retail Talks"
type input "Total Retail Talks"
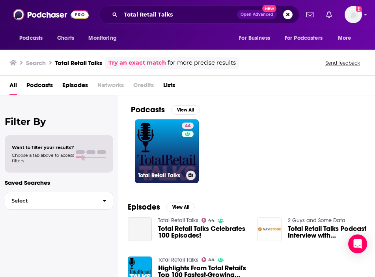
click at [167, 170] on link "44 Total Retail Talks" at bounding box center [167, 151] width 64 height 64
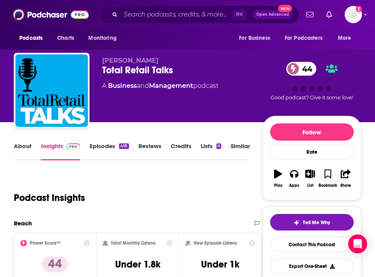
click at [23, 149] on link "About" at bounding box center [23, 151] width 18 height 18
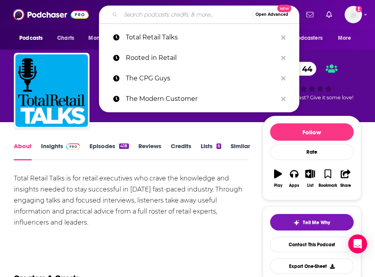
click at [140, 17] on input "Search podcasts, credits, & more..." at bounding box center [186, 14] width 131 height 13
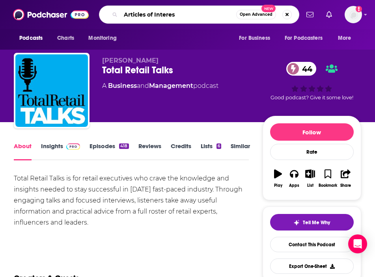
type input "Articles of Interest"
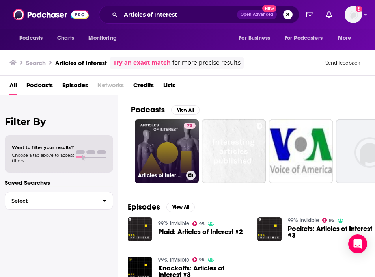
click at [162, 138] on link "73 Articles of Interest" at bounding box center [167, 151] width 64 height 64
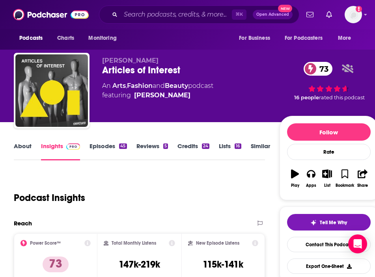
click at [29, 151] on link "About" at bounding box center [23, 151] width 18 height 18
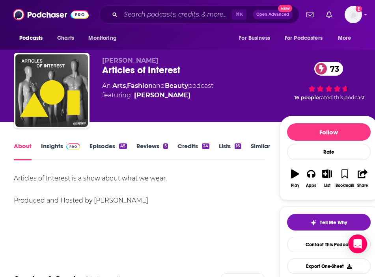
click at [50, 147] on link "Insights" at bounding box center [60, 151] width 39 height 18
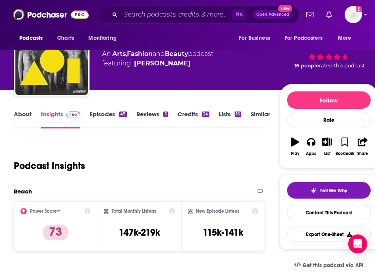
scroll to position [662, 0]
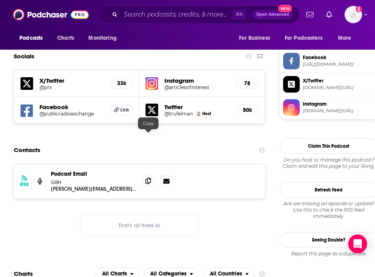
click at [150, 178] on icon at bounding box center [148, 181] width 6 height 6
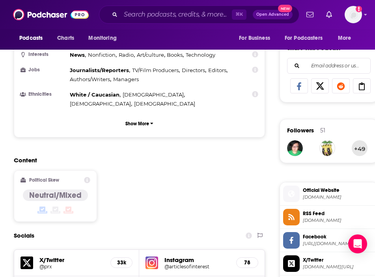
scroll to position [646, 0]
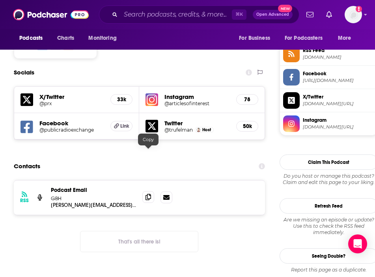
click at [151, 191] on span at bounding box center [148, 197] width 12 height 12
click at [179, 18] on input "Search podcasts, credits, & more..." at bounding box center [176, 14] width 111 height 13
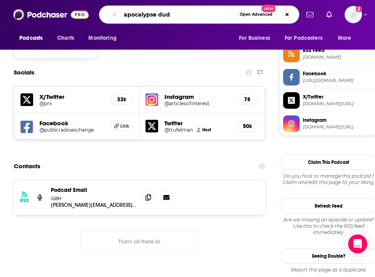
type input "apocalypse duds"
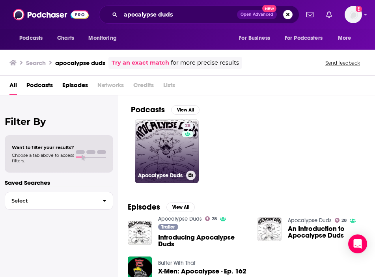
click at [186, 154] on div "28" at bounding box center [189, 147] width 14 height 48
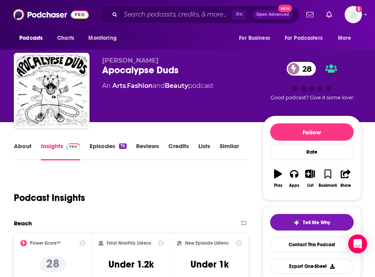
click at [25, 147] on link "About" at bounding box center [23, 151] width 18 height 18
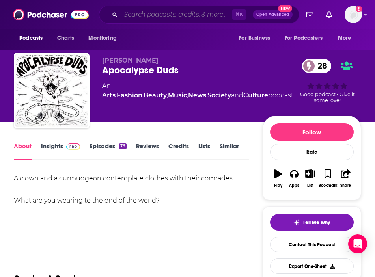
click at [154, 17] on input "Search podcasts, credits, & more..." at bounding box center [176, 14] width 111 height 13
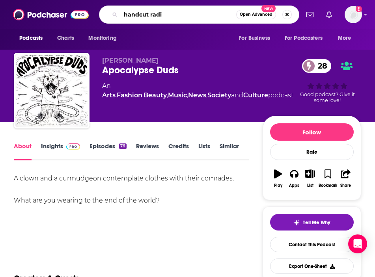
type input "handcut radio"
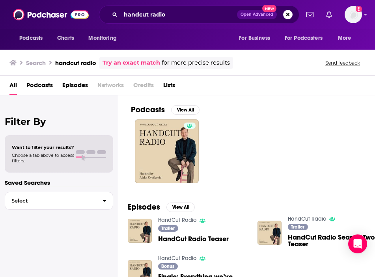
click at [139, 117] on div "Podcasts View All" at bounding box center [253, 112] width 244 height 15
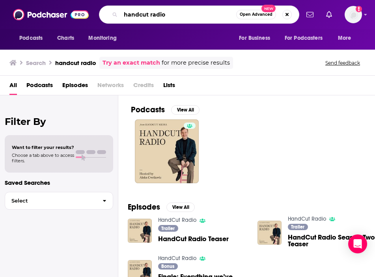
drag, startPoint x: 183, startPoint y: 17, endPoint x: 87, endPoint y: 17, distance: 95.4
click at [87, 17] on div "Podcasts Charts Monitoring handcut radio Open Advanced New For Business For Pod…" at bounding box center [187, 14] width 375 height 29
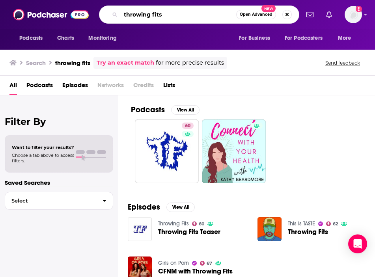
drag, startPoint x: 165, startPoint y: 18, endPoint x: 36, endPoint y: 17, distance: 128.9
click at [35, 17] on div "Podcasts Charts Monitoring throwing fits Open Advanced New For Business For Pod…" at bounding box center [187, 14] width 375 height 29
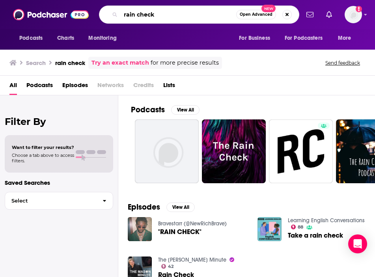
drag, startPoint x: 173, startPoint y: 18, endPoint x: 70, endPoint y: 16, distance: 103.7
click at [70, 16] on div "Podcasts Charts Monitoring rain check Open Advanced New For Business For Podcas…" at bounding box center [187, 14] width 375 height 29
type input "business of hype"
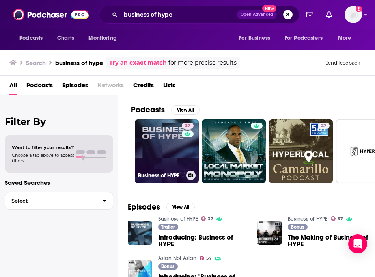
click at [175, 151] on link "37 Business of HYPE" at bounding box center [167, 151] width 64 height 64
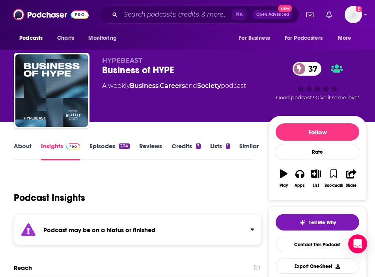
click at [23, 150] on link "About" at bounding box center [23, 151] width 18 height 18
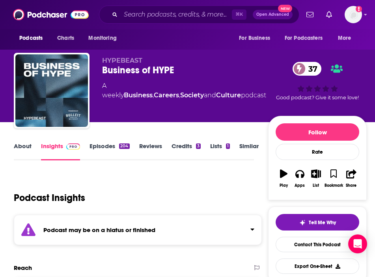
click at [145, 24] on div "Podcasts Charts Monitoring ⌘ K Open Advanced New For Business For Podcasters Mo…" at bounding box center [187, 14] width 375 height 29
click at [173, 13] on input "Search podcasts, credits, & more..." at bounding box center [176, 14] width 111 height 13
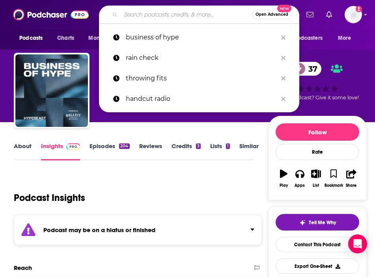
paste input "Hypebeast Radio’s Business of Hype"
type input "Hypebeast Radio’s Business of Hype"
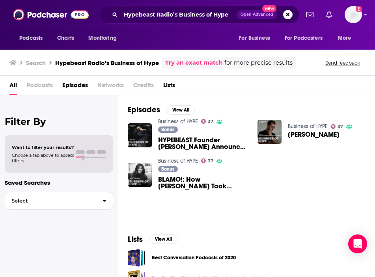
click at [182, 122] on link "Business of HYPE" at bounding box center [178, 121] width 40 height 7
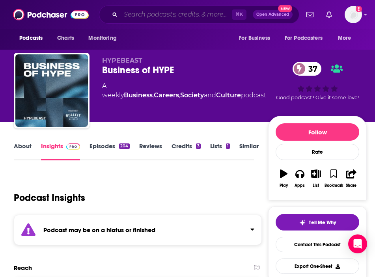
click at [191, 18] on input "Search podcasts, credits, & more..." at bounding box center [176, 14] width 111 height 13
paste input "Beyond the Garment"
type input "Beyond the Garment"
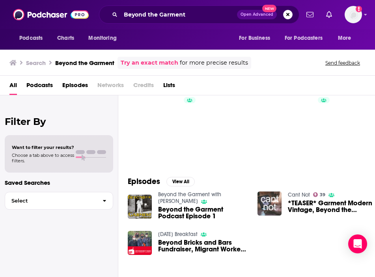
scroll to position [22, 0]
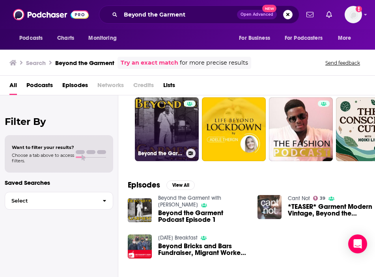
click at [169, 125] on link "Beyond the Garment with [PERSON_NAME]" at bounding box center [167, 129] width 64 height 64
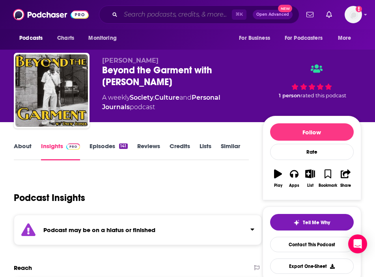
click at [192, 13] on input "Search podcasts, credits, & more..." at bounding box center [176, 14] width 111 height 13
paste input "Corporate Lunch"
type input "Corporate Lunch"
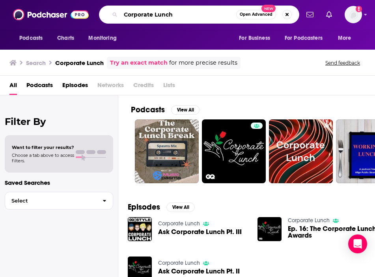
paste input "Making It Up"
drag, startPoint x: 194, startPoint y: 19, endPoint x: 71, endPoint y: 10, distance: 122.5
click at [71, 10] on div "Podcasts Charts Monitoring Making It Up Open Advanced New For Business For Podc…" at bounding box center [187, 14] width 375 height 29
type input "Making It Up"
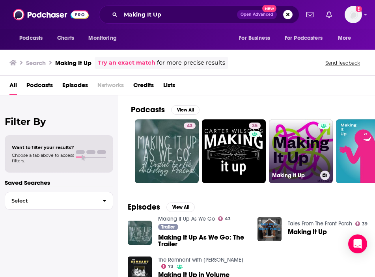
click at [287, 155] on link "Making It Up" at bounding box center [301, 151] width 64 height 64
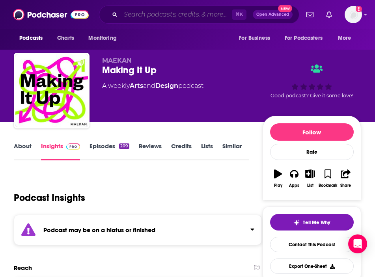
click at [177, 17] on input "Search podcasts, credits, & more..." at bounding box center [176, 14] width 111 height 13
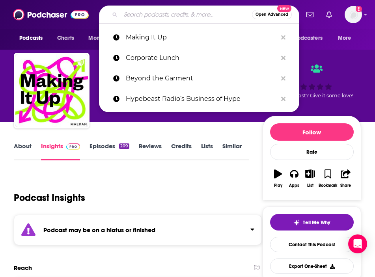
paste input "How Long Gone"
type input "How Long Gone"
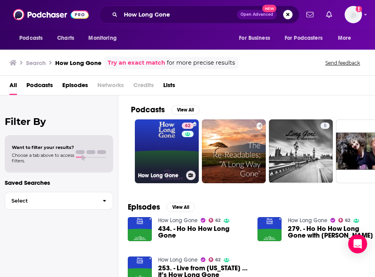
click at [157, 166] on link "62 How Long Gone" at bounding box center [167, 151] width 64 height 64
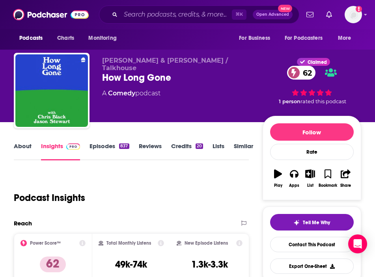
click at [23, 156] on link "About" at bounding box center [23, 151] width 18 height 18
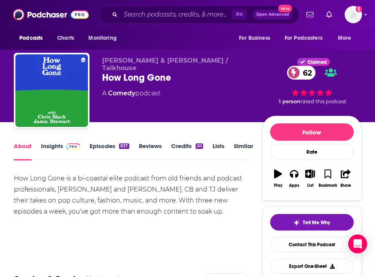
click at [54, 147] on link "Insights" at bounding box center [60, 151] width 39 height 18
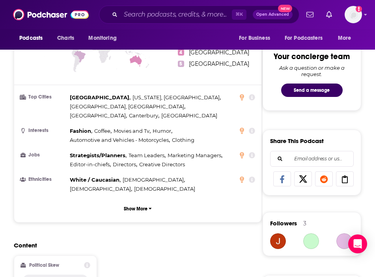
scroll to position [580, 0]
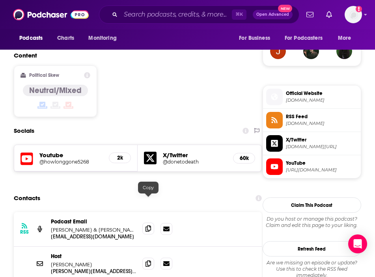
click at [147, 225] on icon at bounding box center [148, 228] width 6 height 6
click at [148, 260] on icon at bounding box center [148, 263] width 6 height 6
click at [147, 257] on span at bounding box center [148, 263] width 12 height 12
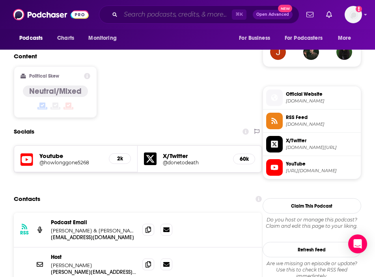
click at [131, 18] on input "Search podcasts, credits, & more..." at bounding box center [176, 14] width 111 height 13
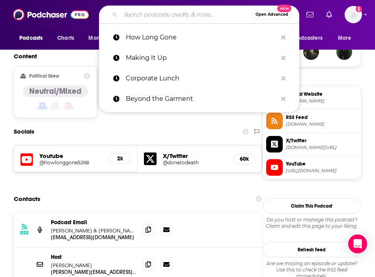
paste input "Unbuttoned: G. Bruce Boyer’s Life in Clothes"
type input "Unbuttoned: G. Bruce Boyer’s Life in Clothes"
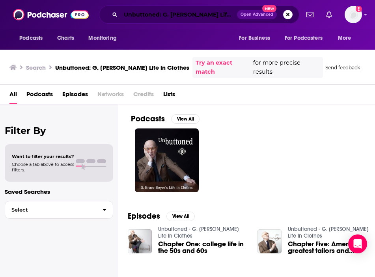
click at [172, 8] on input "Unbuttoned: G. Bruce Boyer’s Life in Clothes" at bounding box center [179, 14] width 116 height 13
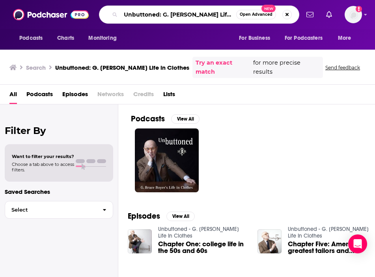
scroll to position [0, 19]
drag, startPoint x: 124, startPoint y: 15, endPoint x: 281, endPoint y: 20, distance: 156.9
click at [281, 20] on div "Unbuttoned: G. Bruce Boyer’s Life in Clothes Open Advanced New" at bounding box center [199, 15] width 200 height 18
paste input "Central Division"
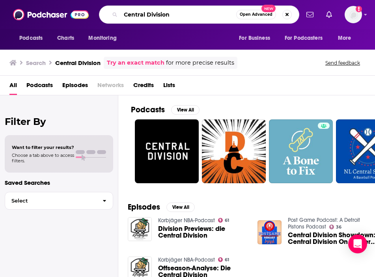
paste input "The Cutting Room Floor"
drag, startPoint x: 183, startPoint y: 14, endPoint x: 112, endPoint y: 11, distance: 71.0
click at [112, 11] on div "The Cutting Room Floor Open Advanced New" at bounding box center [199, 15] width 200 height 18
type input "The Cutting Room Floor"
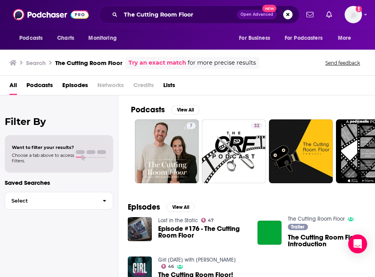
click at [305, 216] on link "The Cutting Room Floor" at bounding box center [316, 219] width 57 height 7
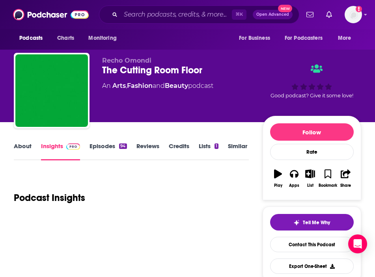
scroll to position [95, 0]
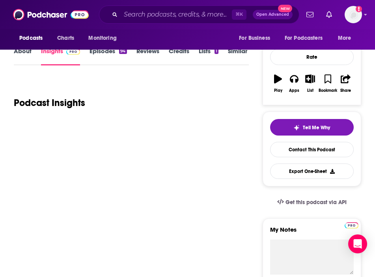
click at [26, 53] on link "About" at bounding box center [23, 56] width 18 height 18
